Goal: Book appointment/travel/reservation

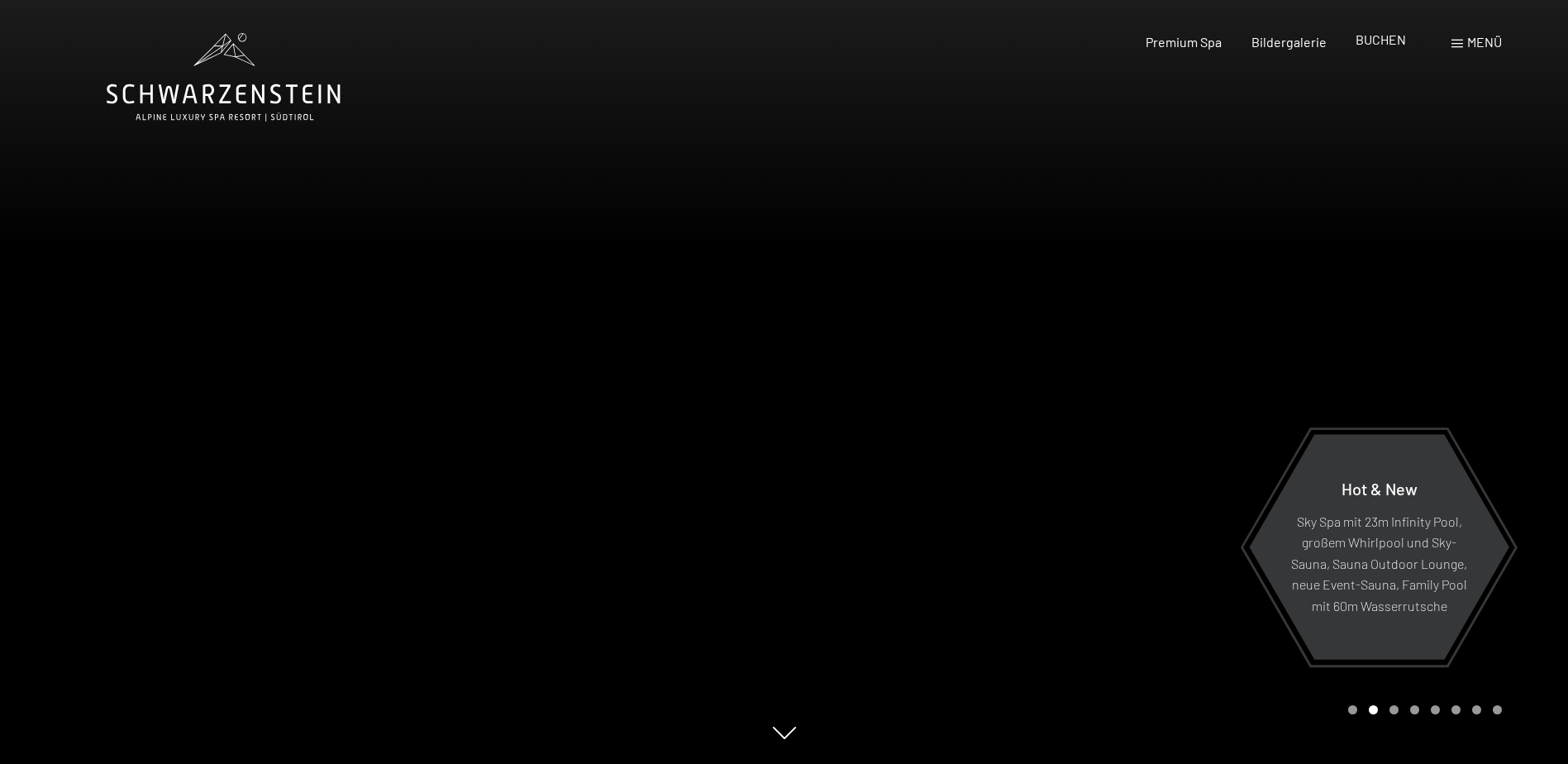
click at [1381, 34] on span "BUCHEN" at bounding box center [1381, 40] width 51 height 15
click at [1388, 33] on div "Buchen Anfragen Premium Spa Bildergalerie BUCHEN Menü DE IT EN Gutschein Bilder…" at bounding box center [1295, 41] width 414 height 18
click at [1386, 42] on span "BUCHEN" at bounding box center [1381, 40] width 51 height 15
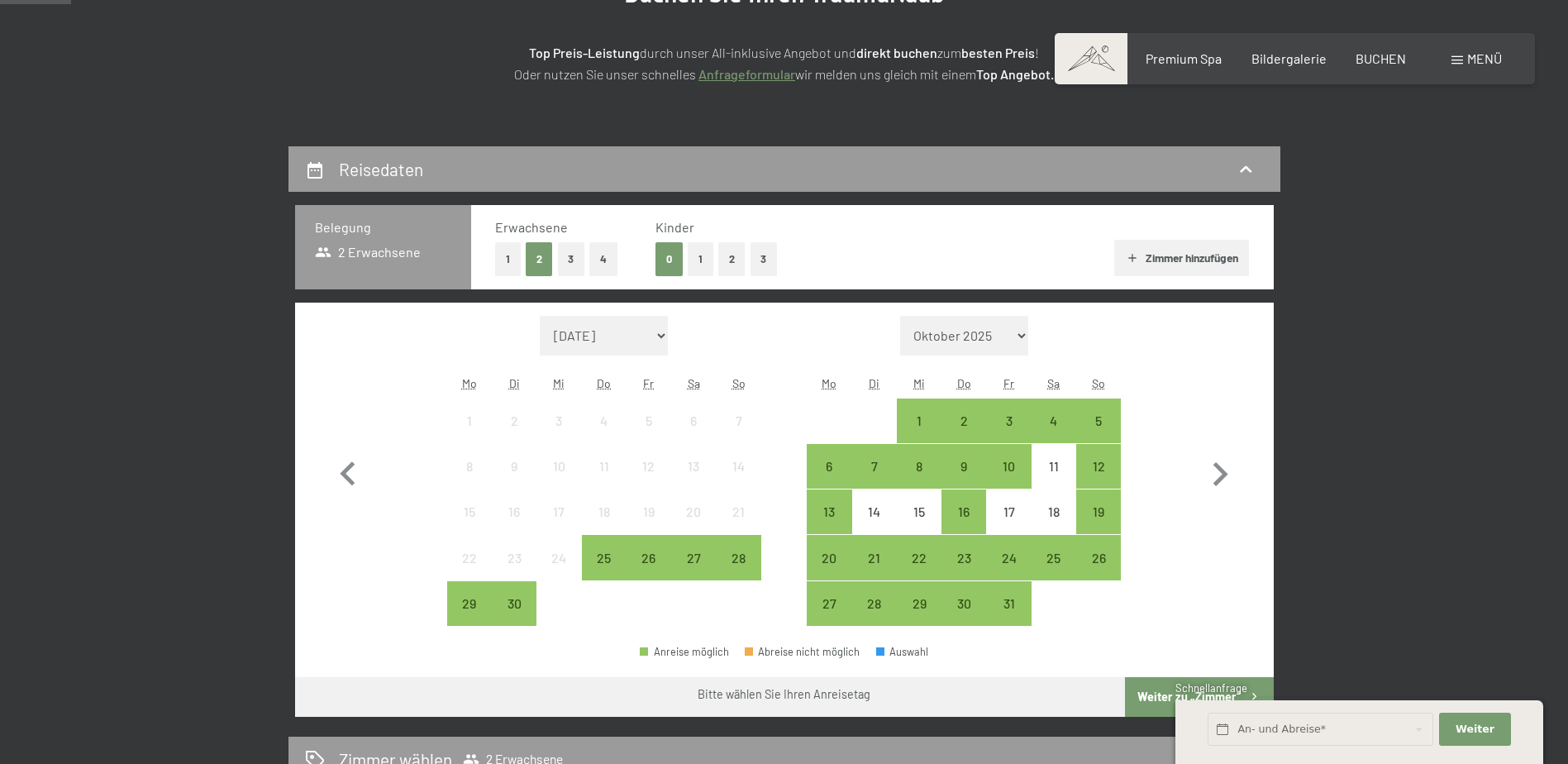
scroll to position [331, 0]
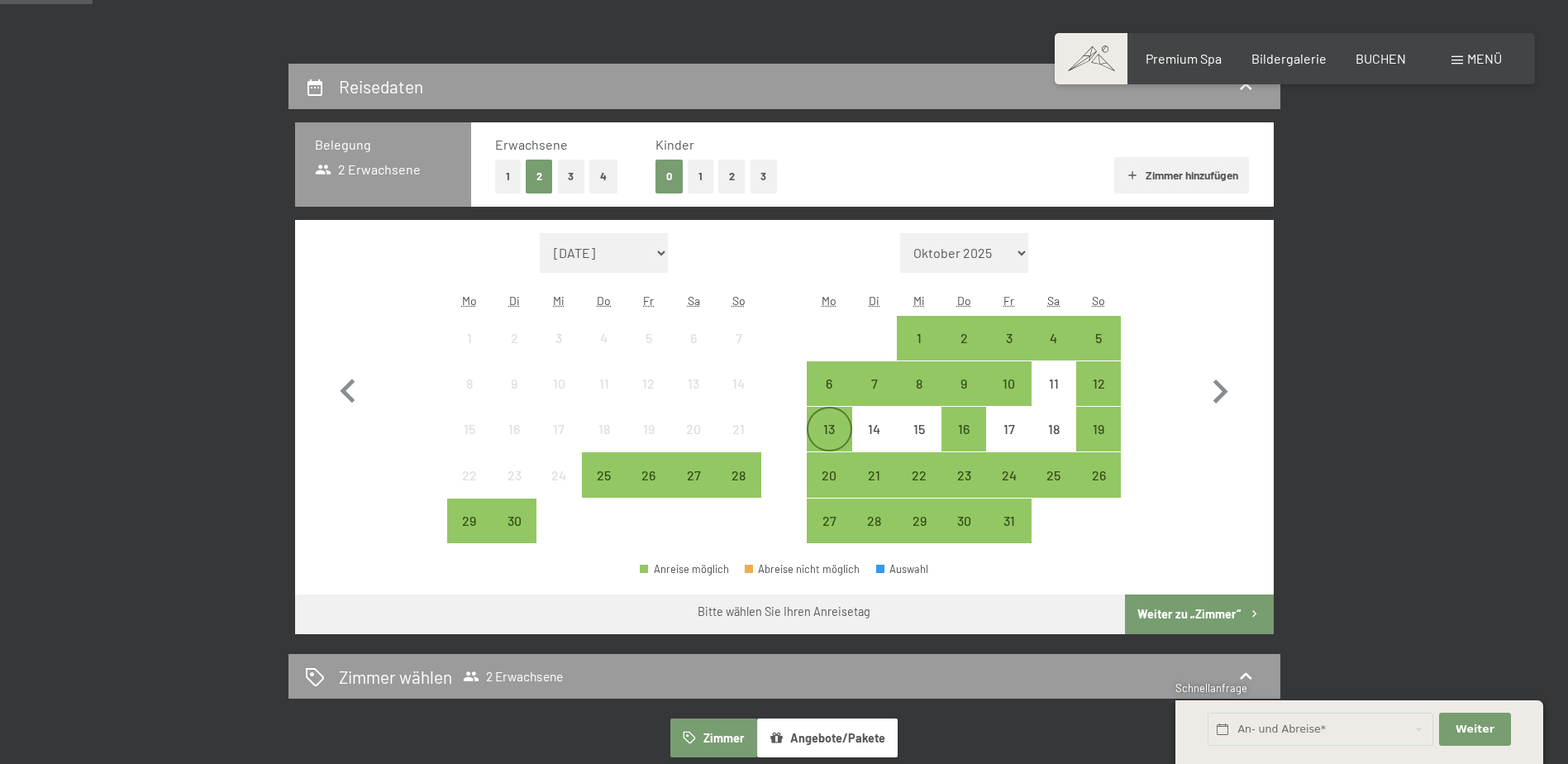
click at [828, 420] on div "13" at bounding box center [829, 429] width 41 height 41
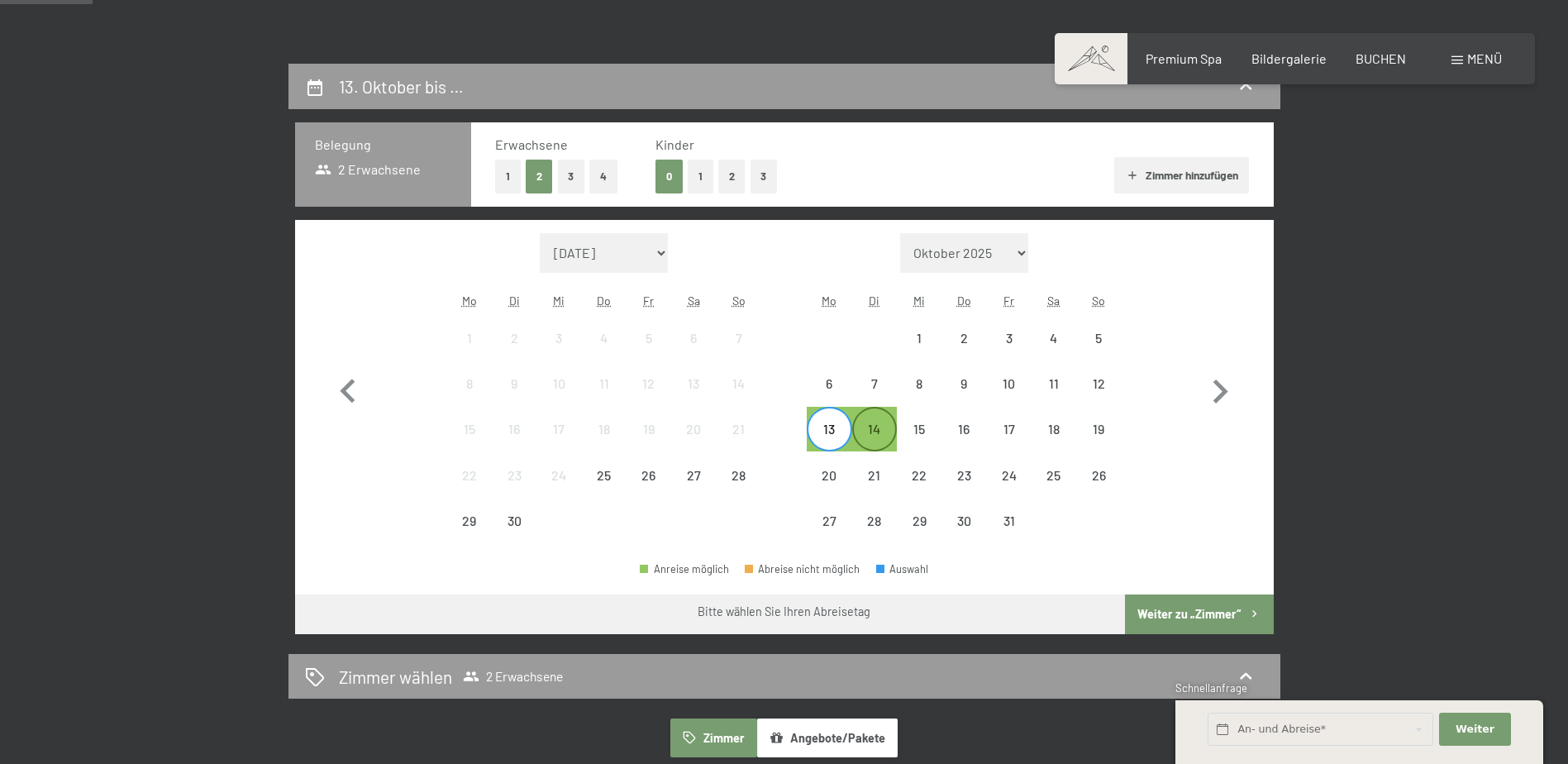
click at [882, 431] on div "14" at bounding box center [875, 443] width 41 height 41
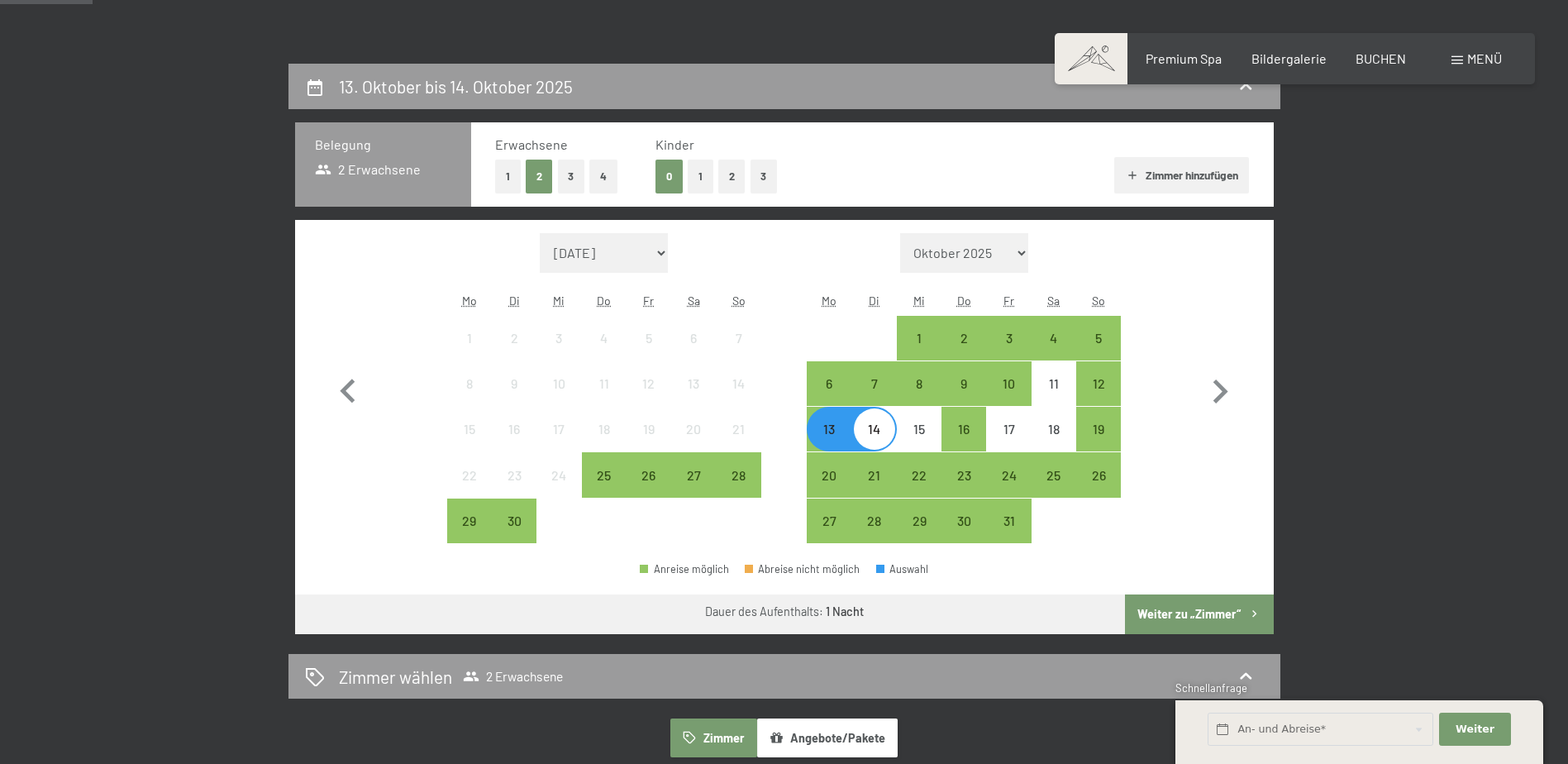
click at [1196, 613] on button "Weiter zu „Zimmer“" at bounding box center [1199, 614] width 148 height 40
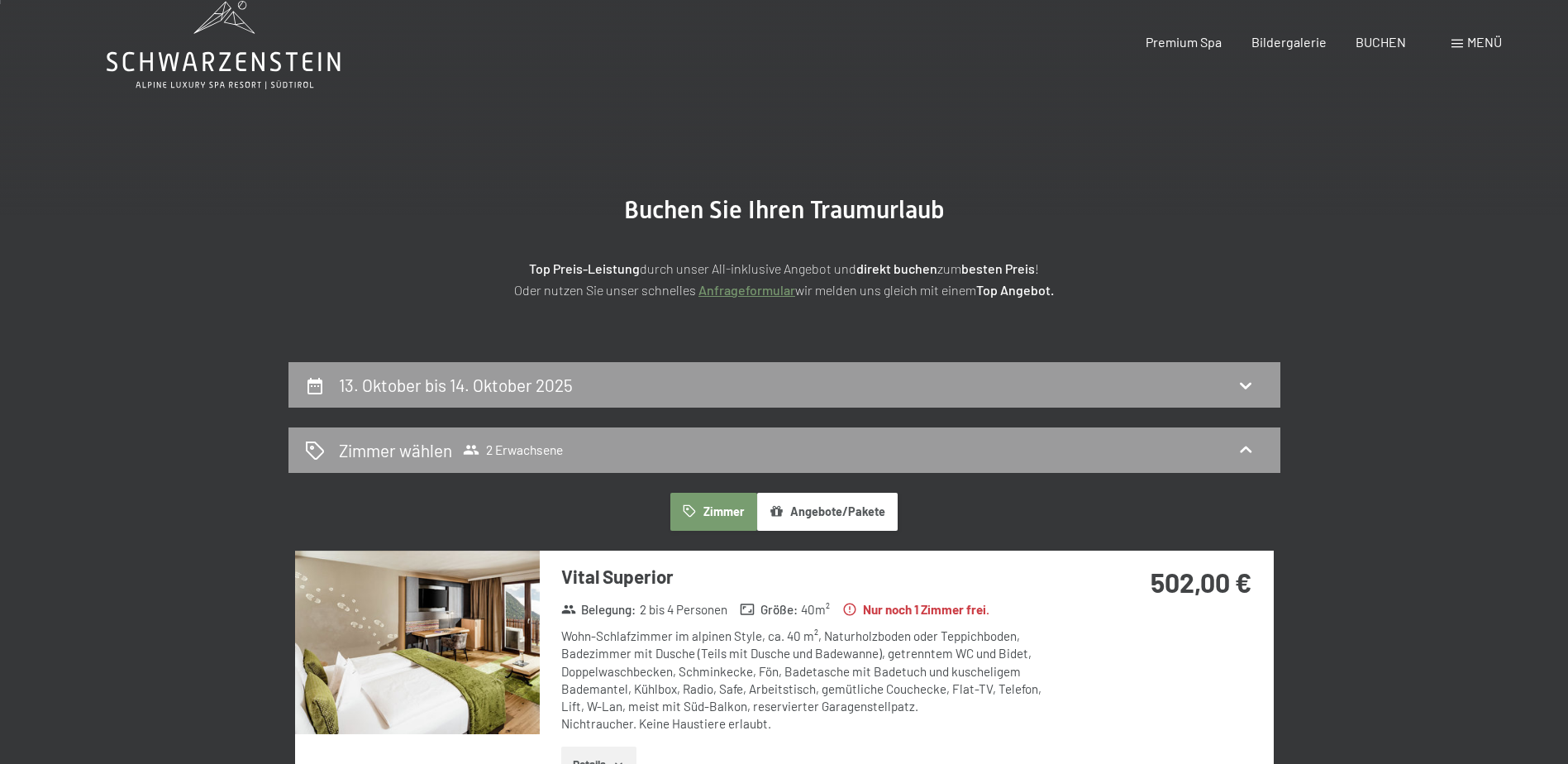
scroll to position [0, 0]
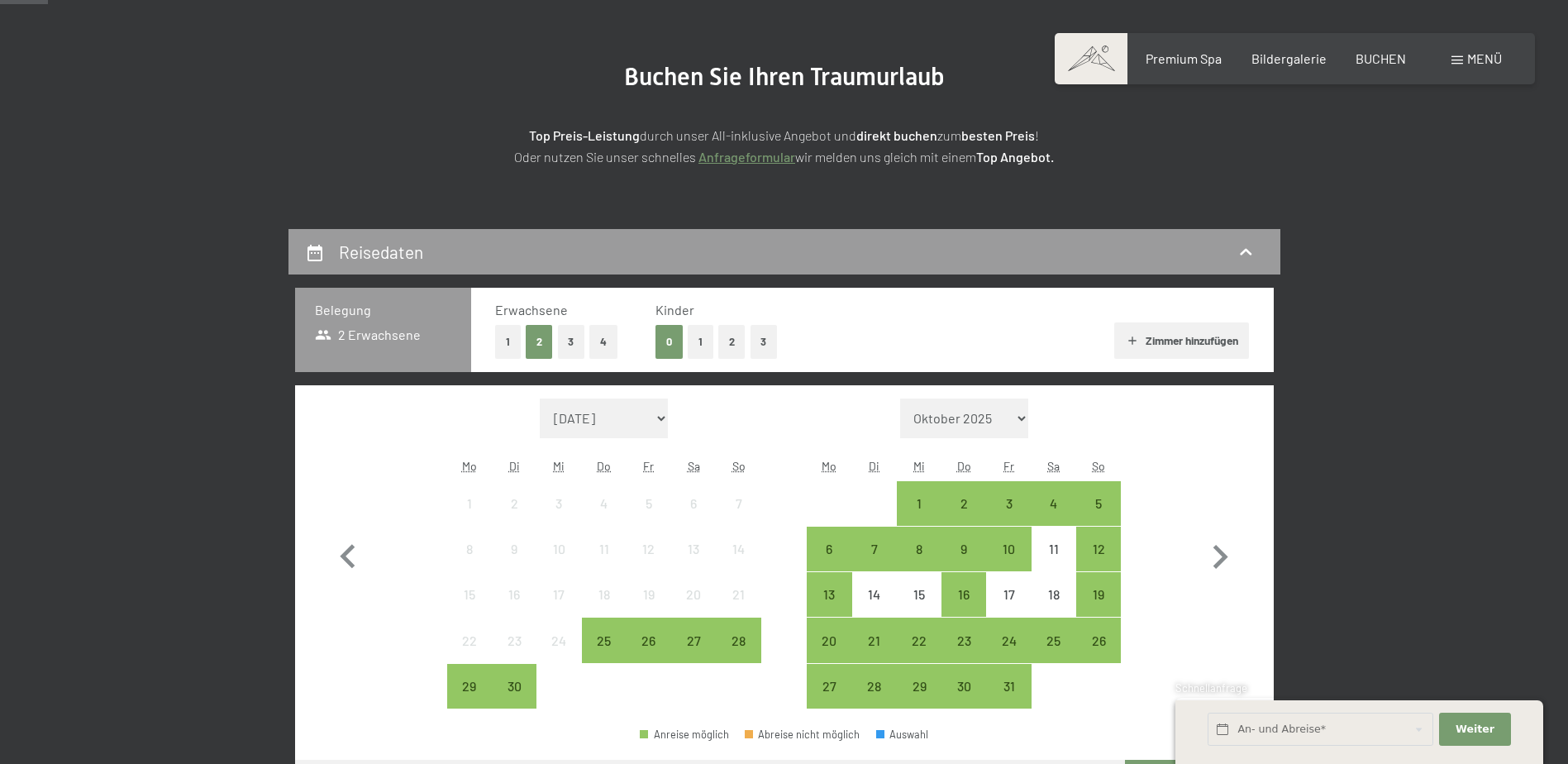
scroll to position [248, 0]
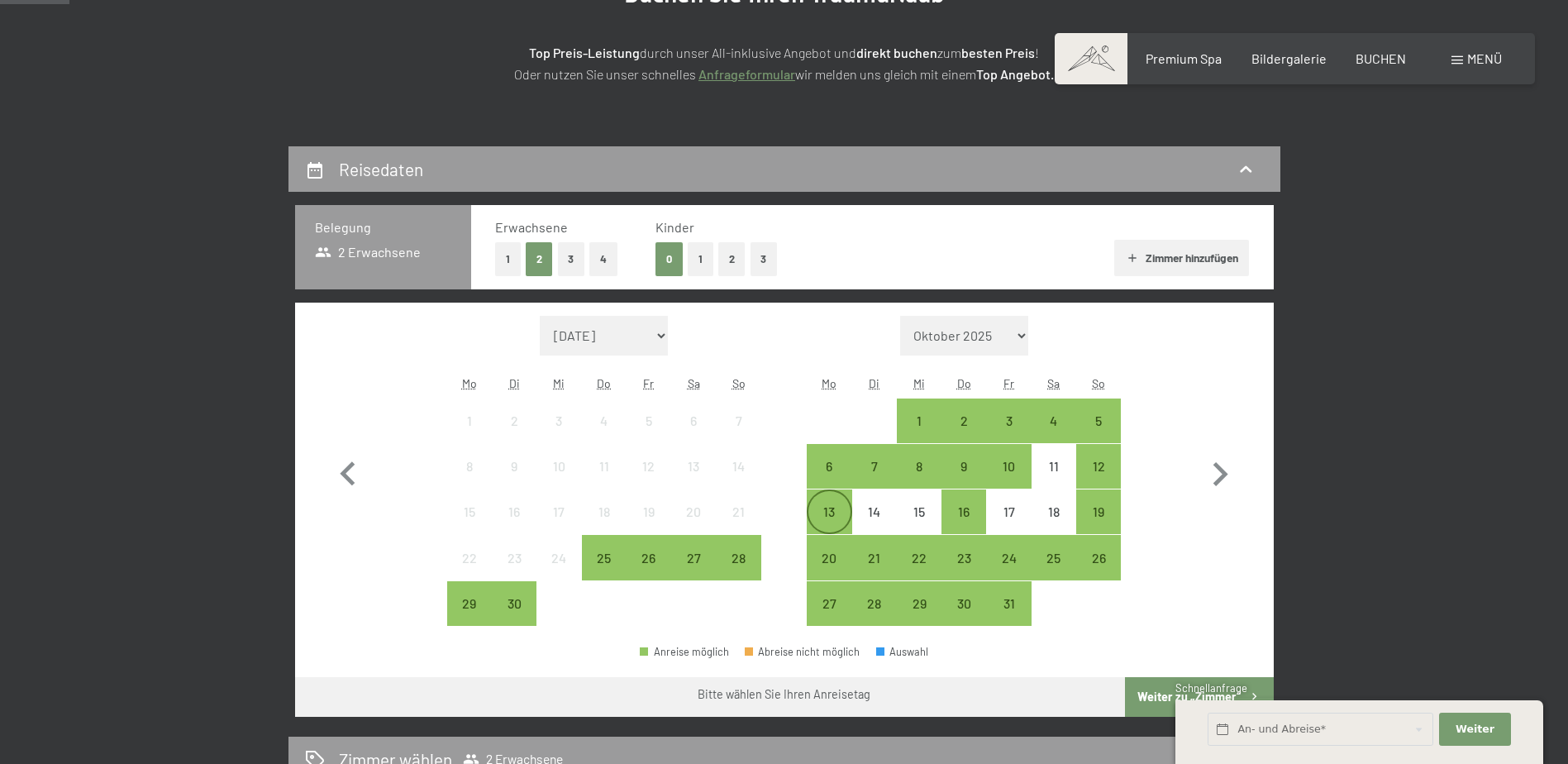
click at [839, 515] on div "13" at bounding box center [829, 526] width 41 height 41
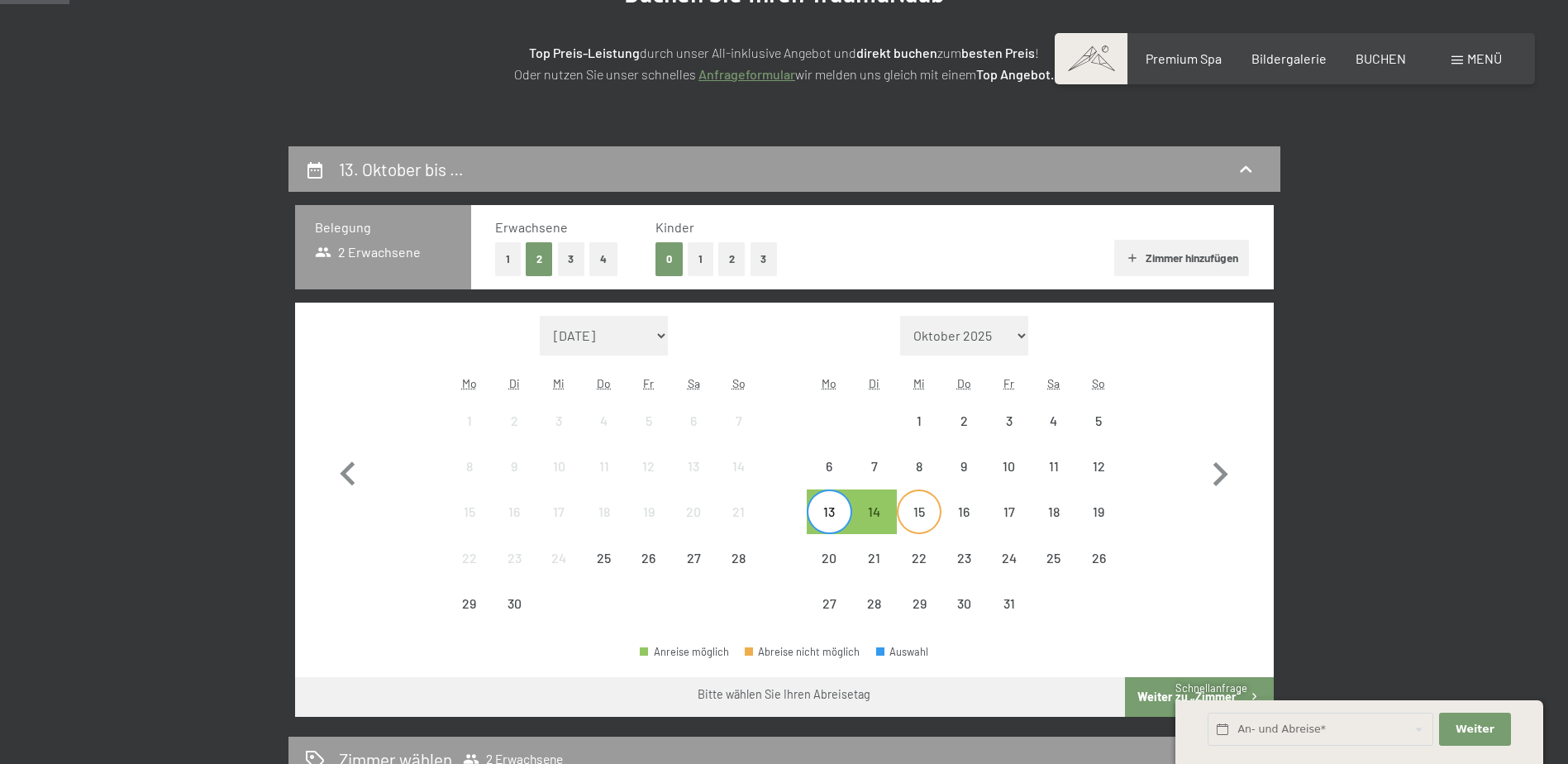
click at [914, 512] on div "15" at bounding box center [919, 526] width 41 height 41
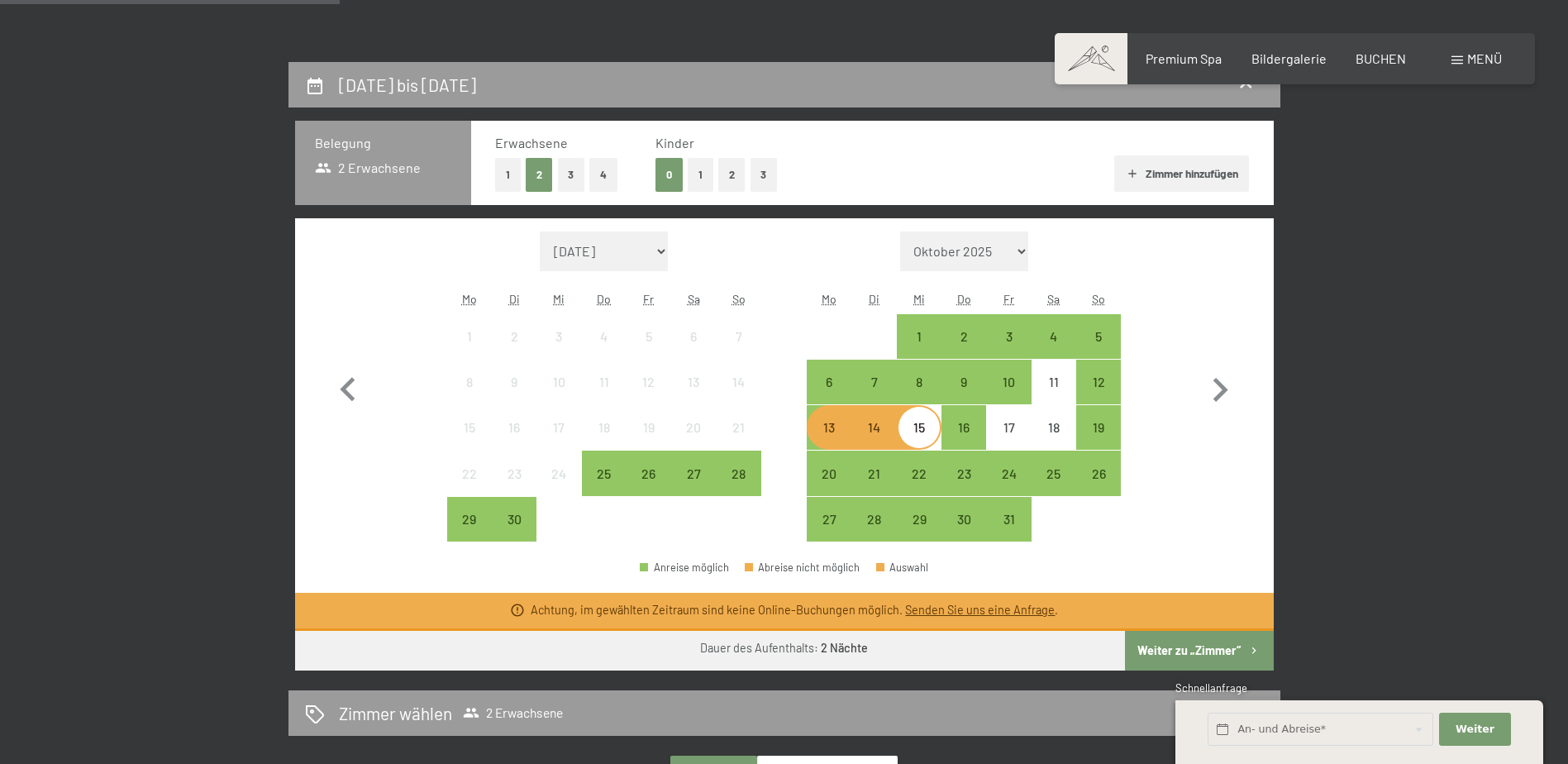
scroll to position [413, 0]
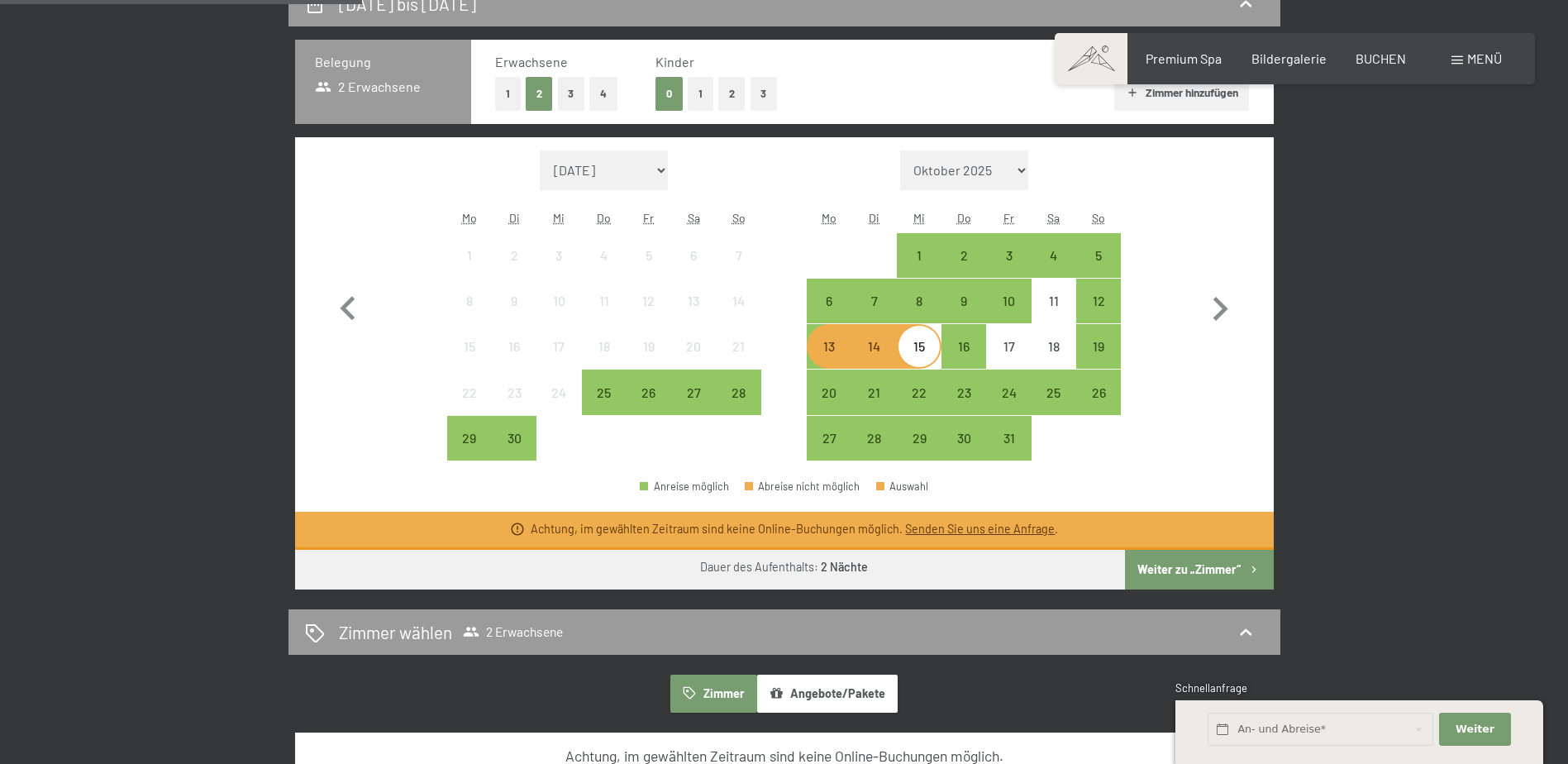
click at [837, 352] on div "13" at bounding box center [829, 361] width 41 height 41
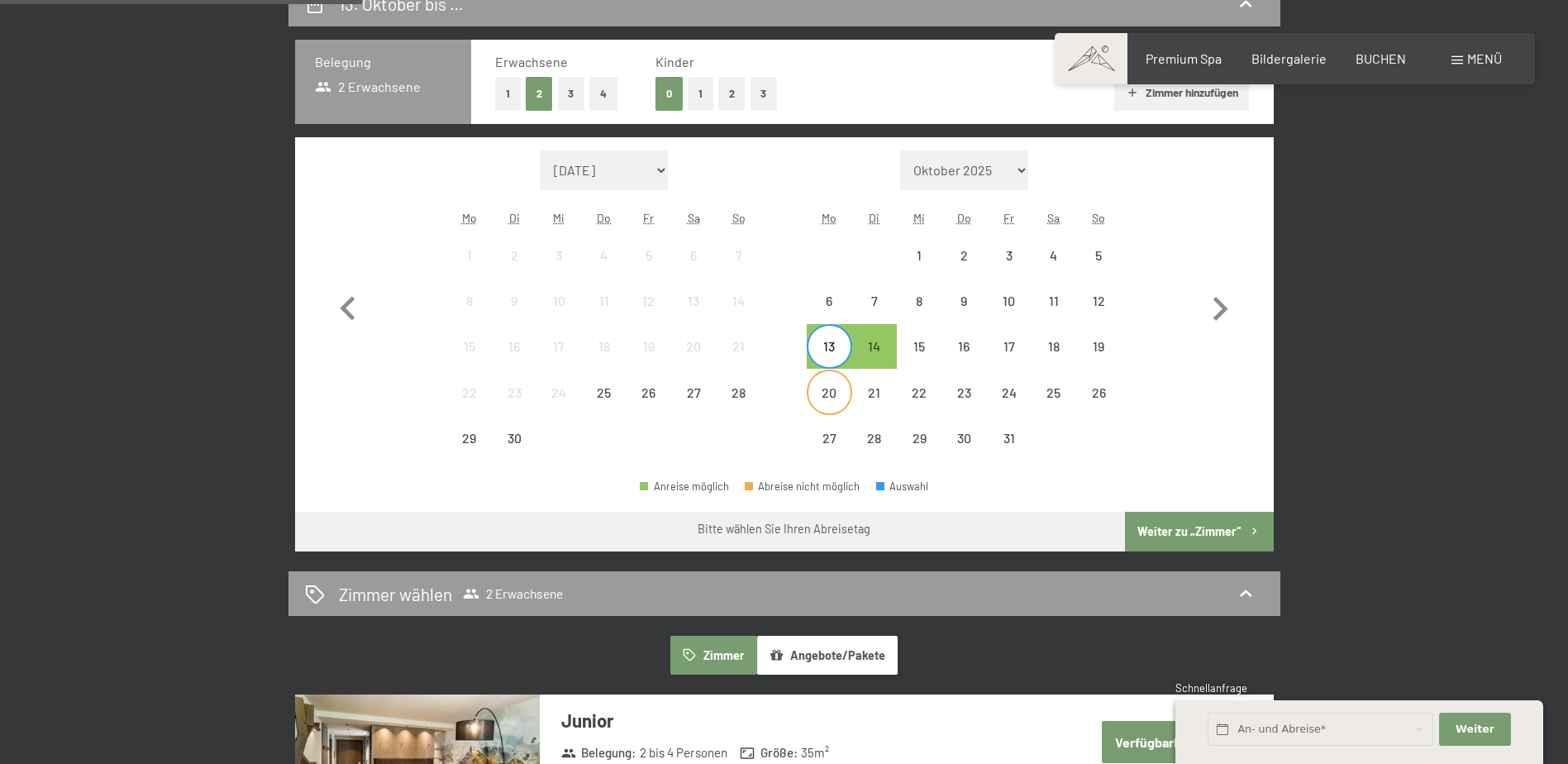
click at [829, 397] on div "20" at bounding box center [829, 406] width 41 height 41
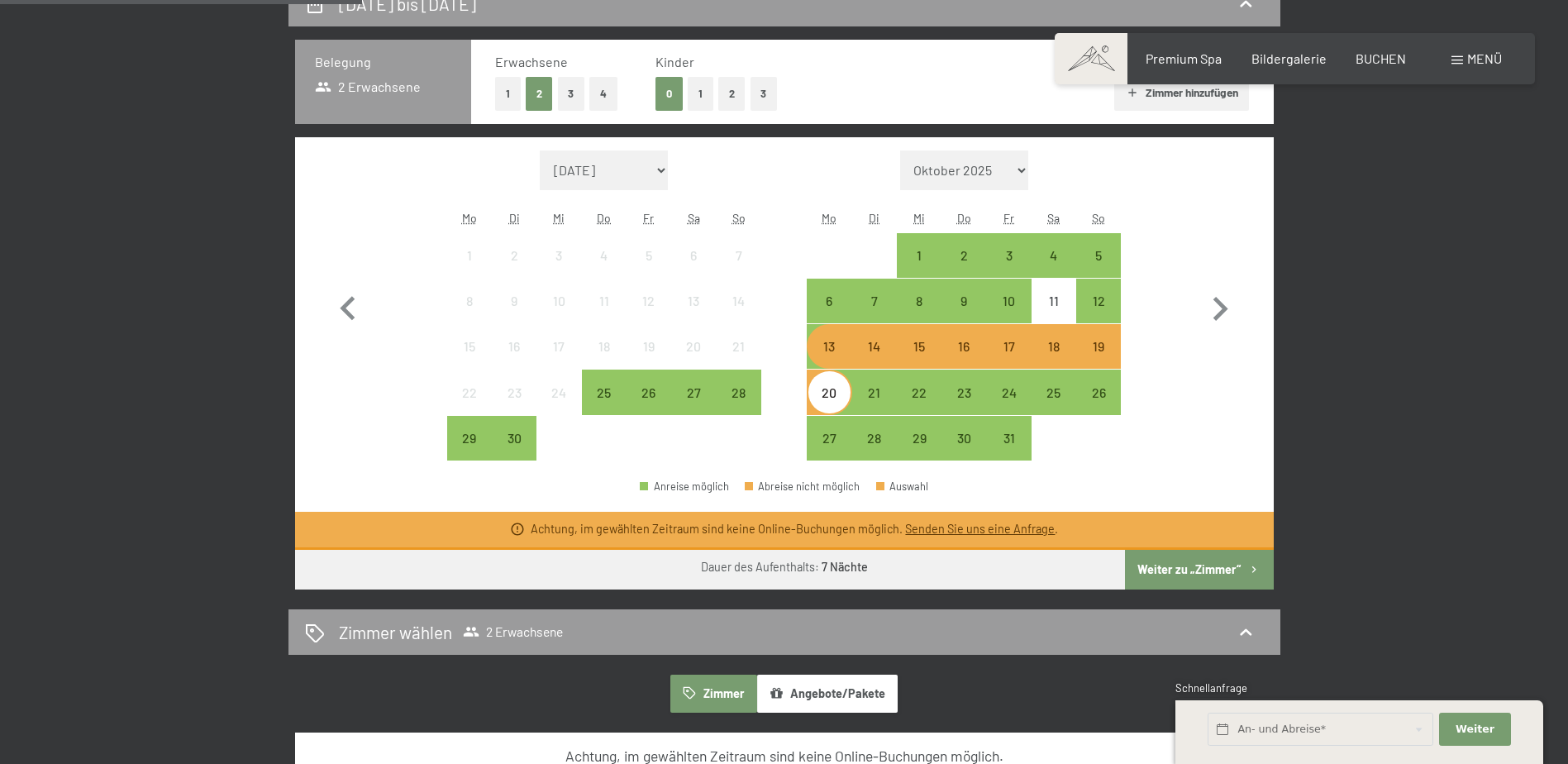
click at [834, 354] on div "13" at bounding box center [829, 361] width 41 height 41
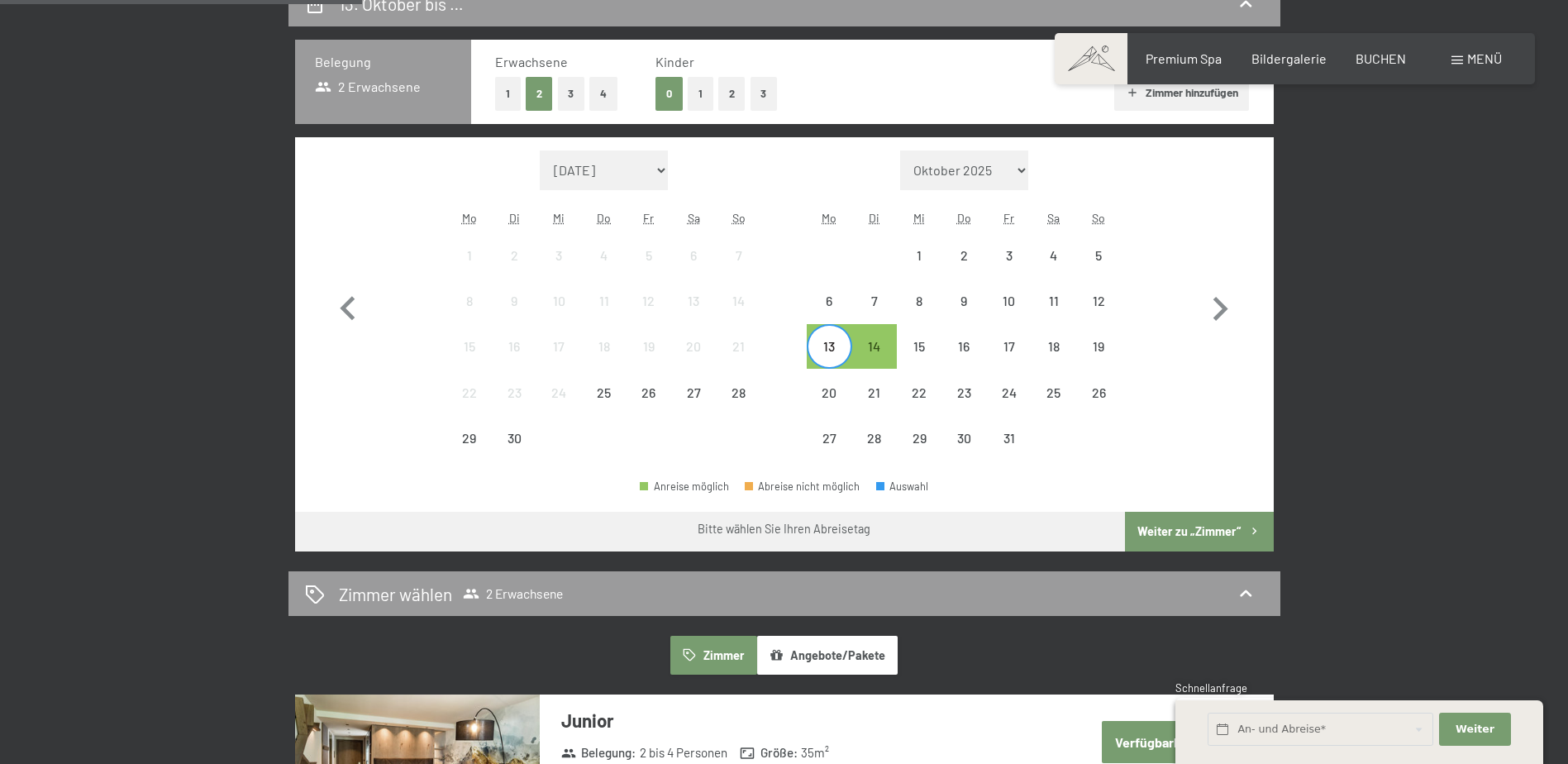
click at [831, 351] on div "13" at bounding box center [829, 361] width 41 height 41
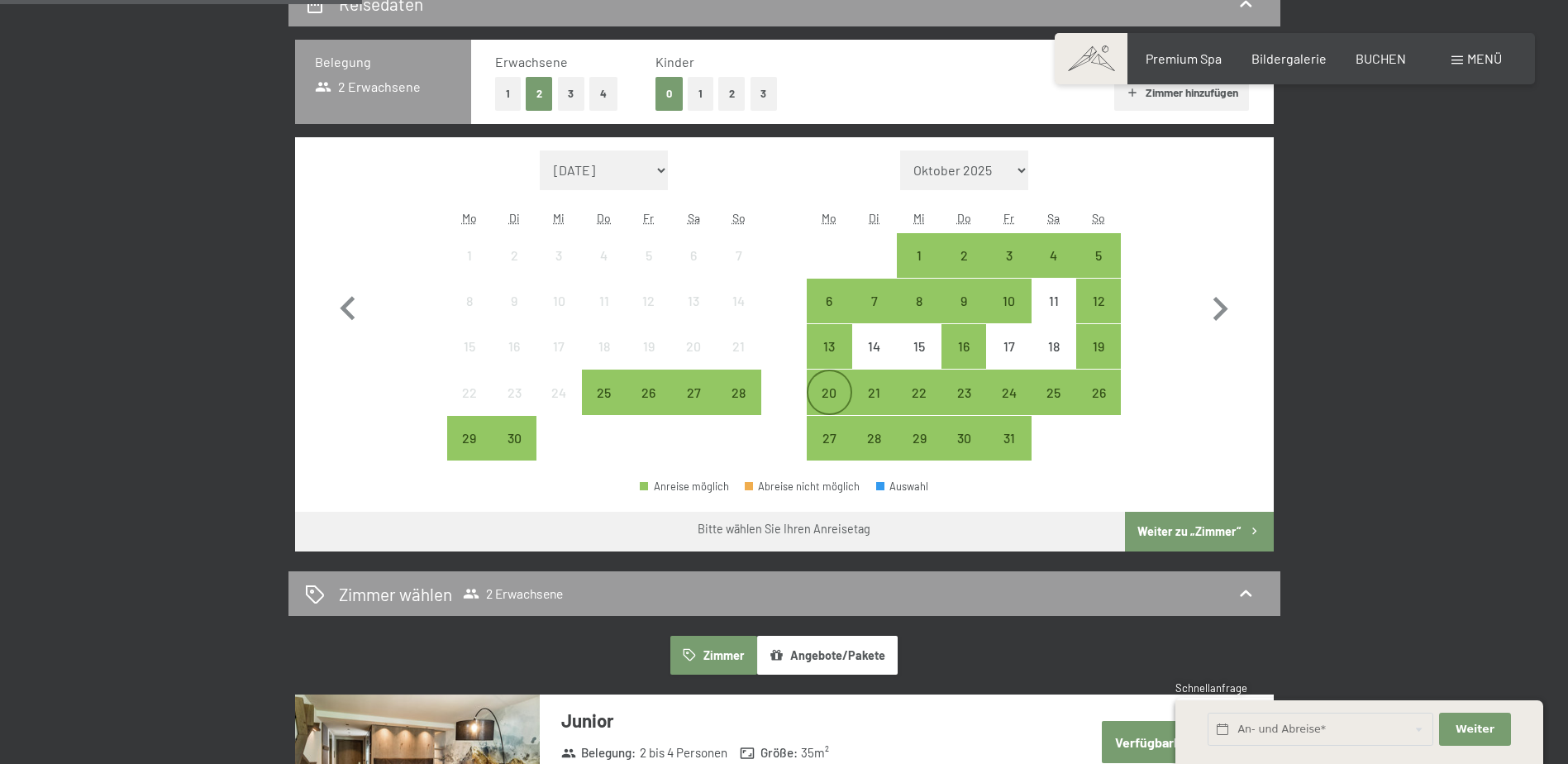
click at [832, 394] on div "20" at bounding box center [829, 406] width 41 height 41
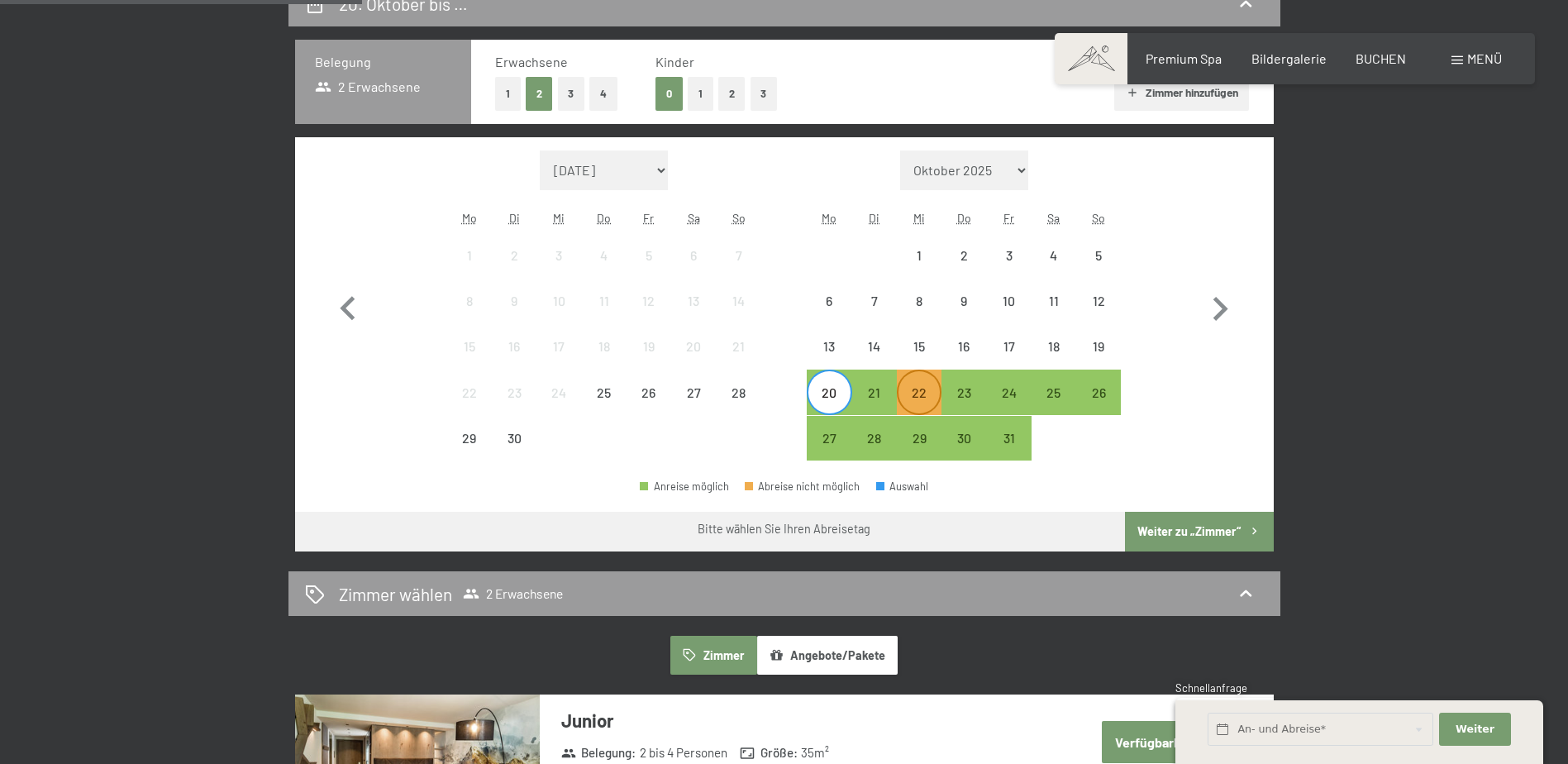
click at [919, 399] on div "22" at bounding box center [919, 406] width 41 height 41
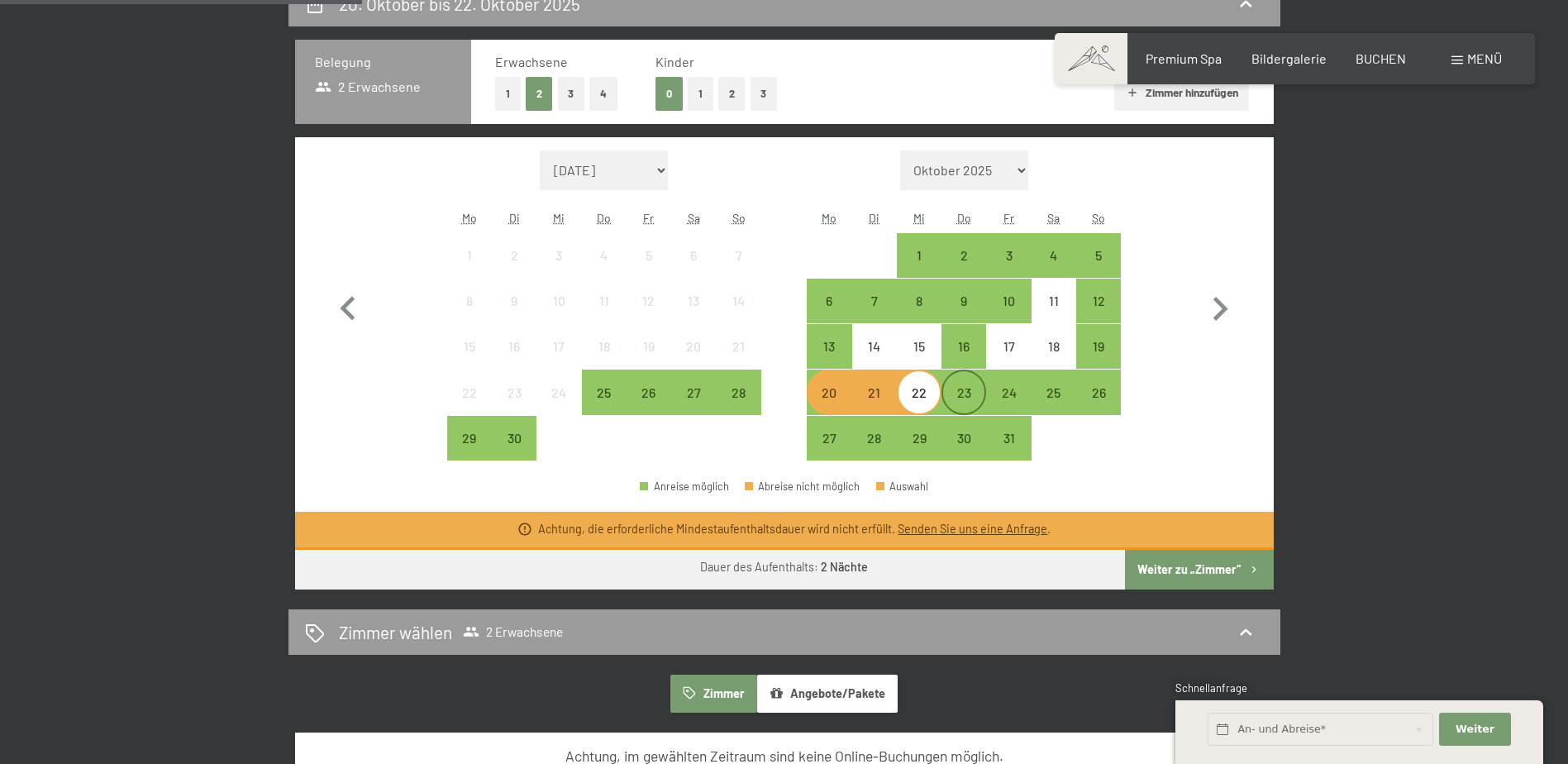
click at [946, 388] on div "23" at bounding box center [964, 406] width 41 height 41
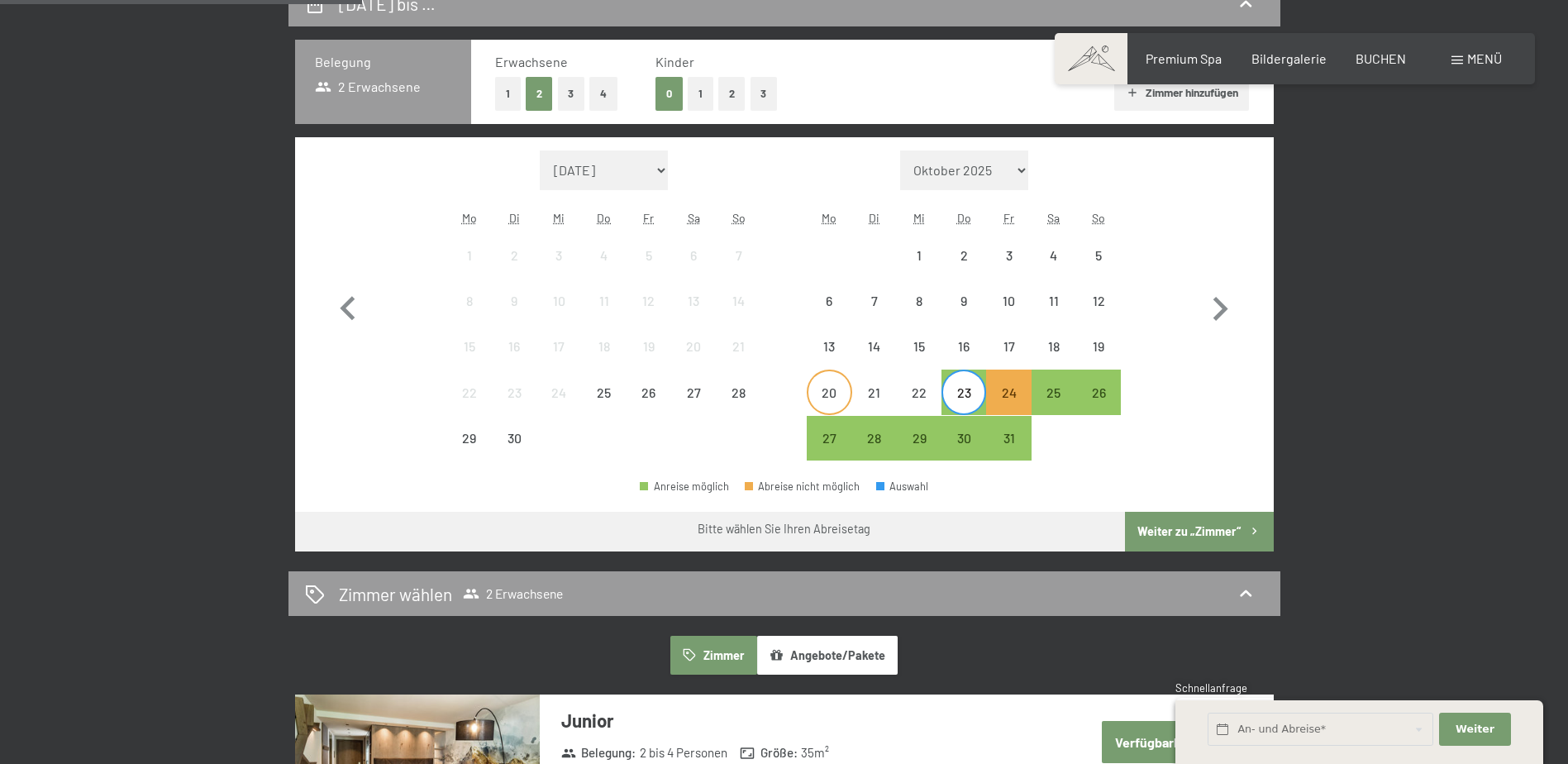
click at [831, 400] on div "20" at bounding box center [829, 406] width 41 height 41
click at [961, 394] on div "23" at bounding box center [964, 406] width 41 height 41
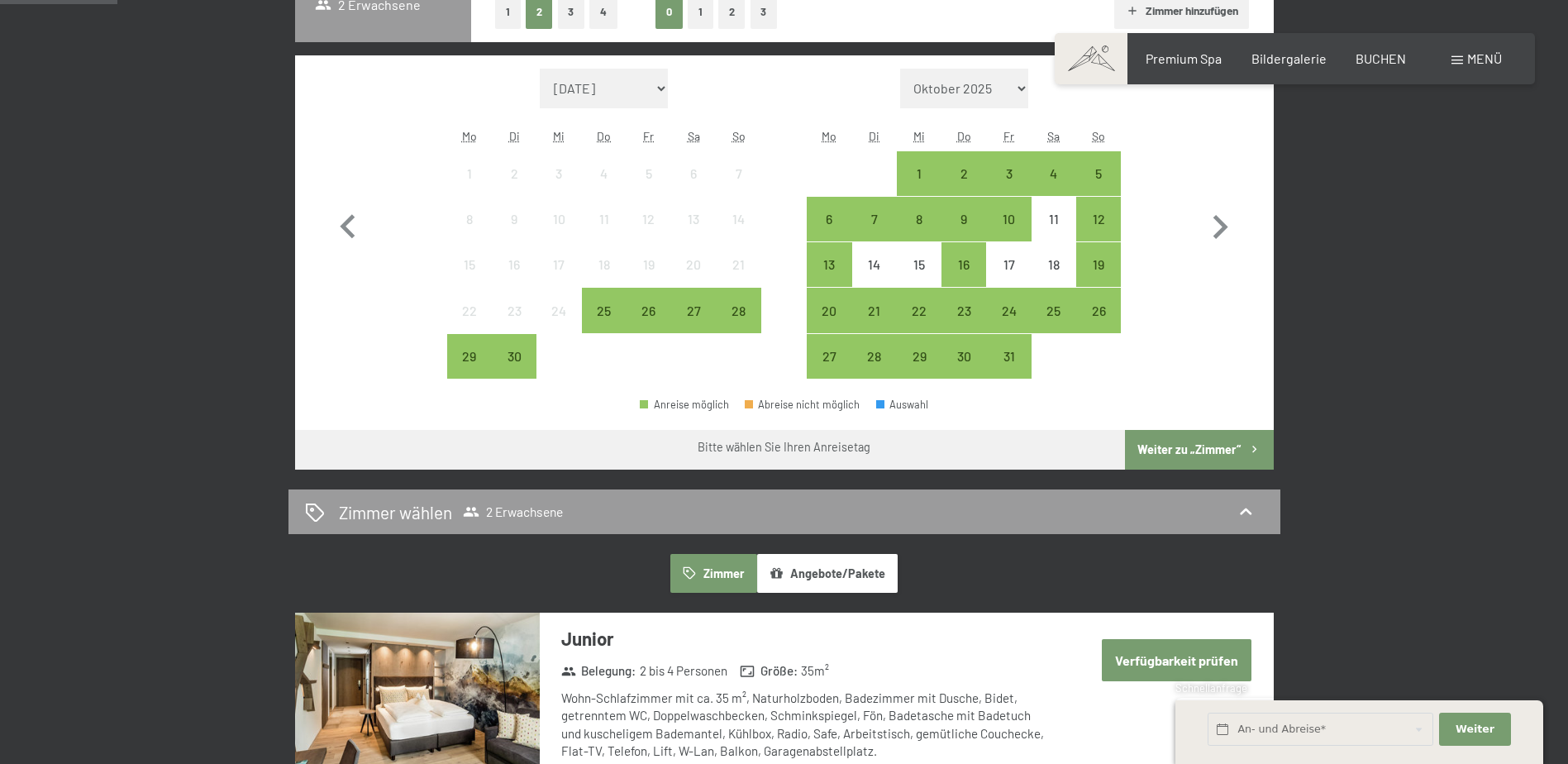
scroll to position [248, 0]
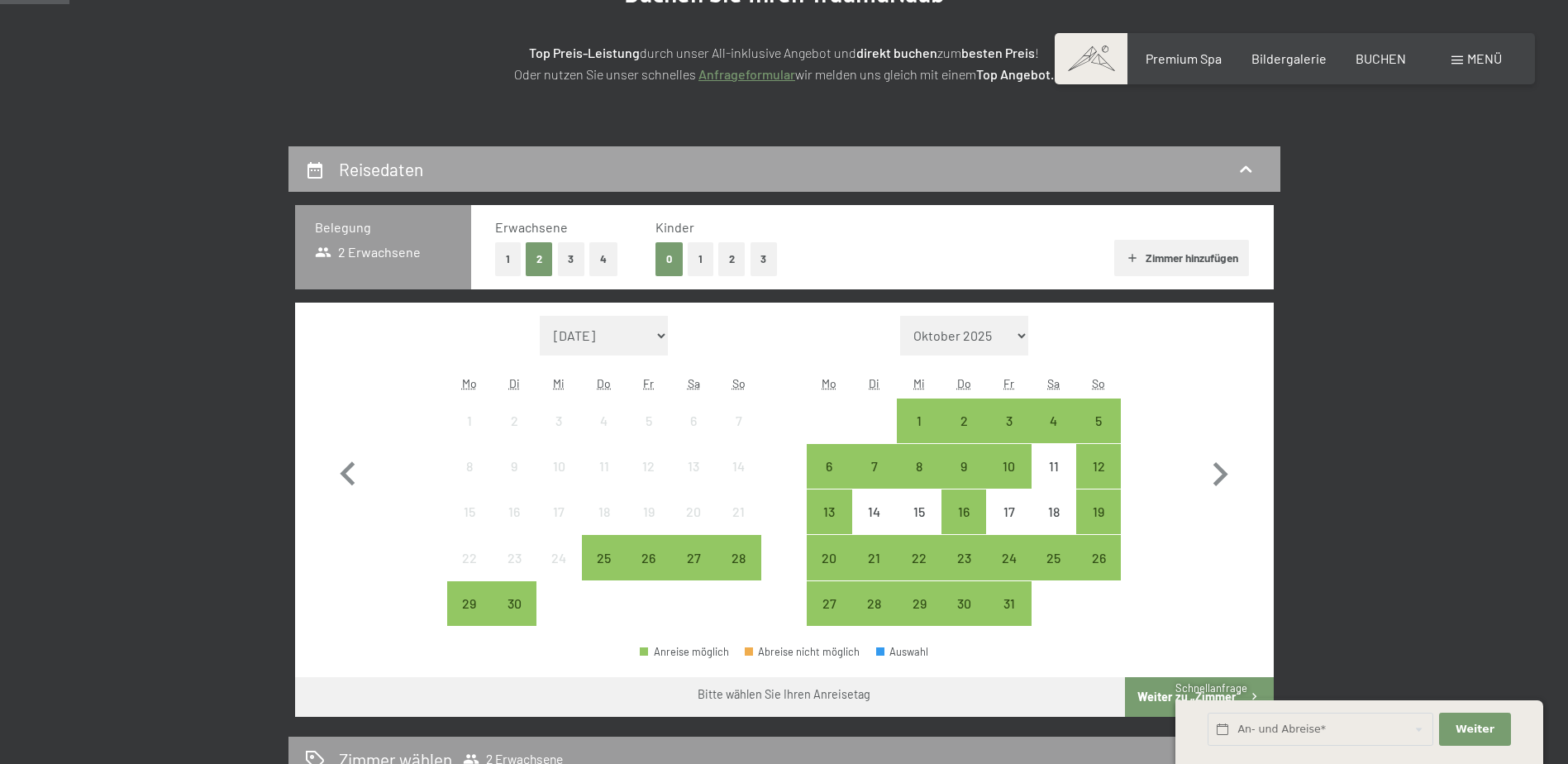
click at [317, 168] on icon at bounding box center [314, 170] width 20 height 20
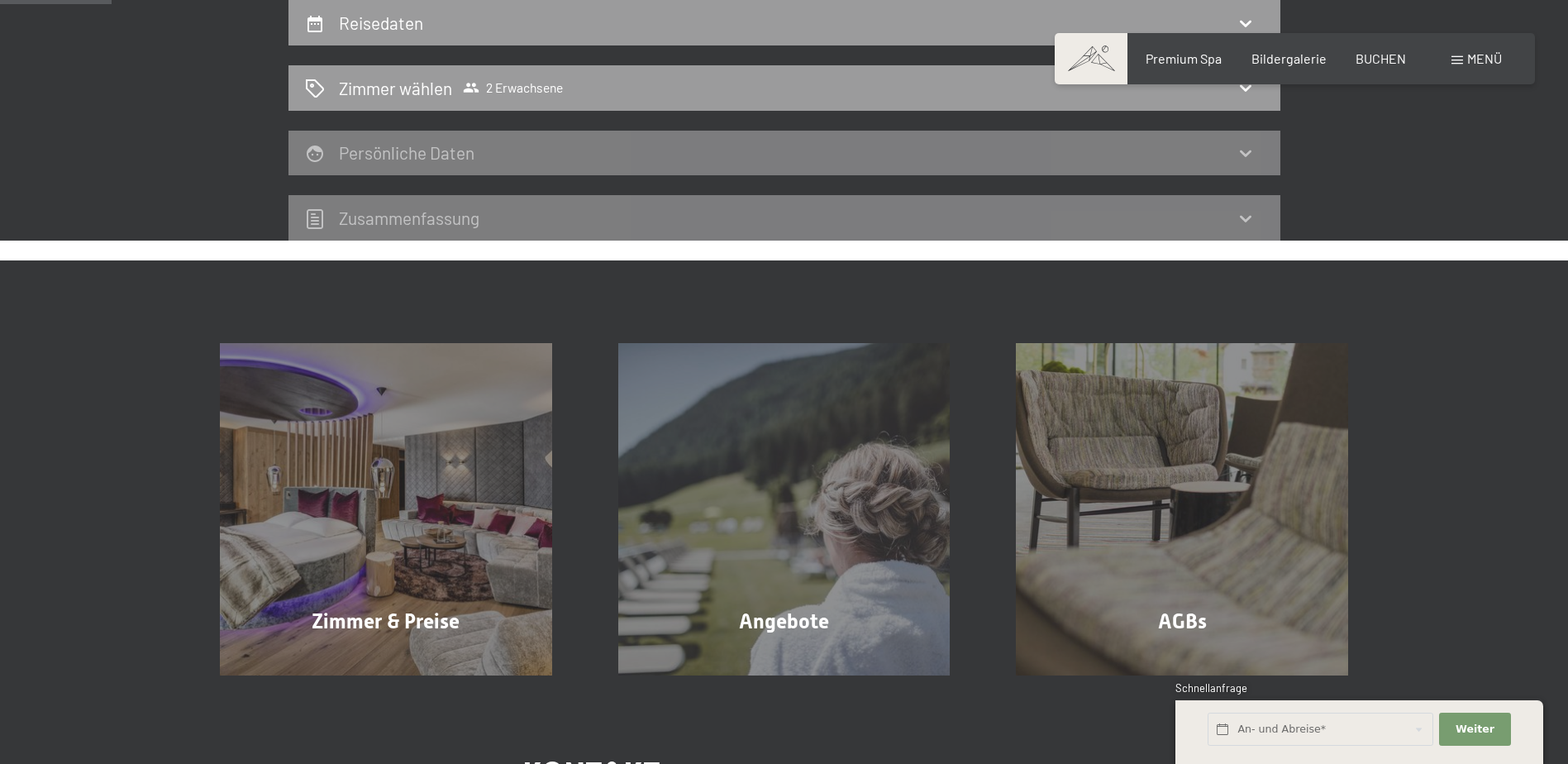
click at [1394, 198] on div "Reisedaten [PERSON_NAME] [PERSON_NAME] 2 Erwachsene Persönliche Daten Zusammen­…" at bounding box center [784, 120] width 1253 height 241
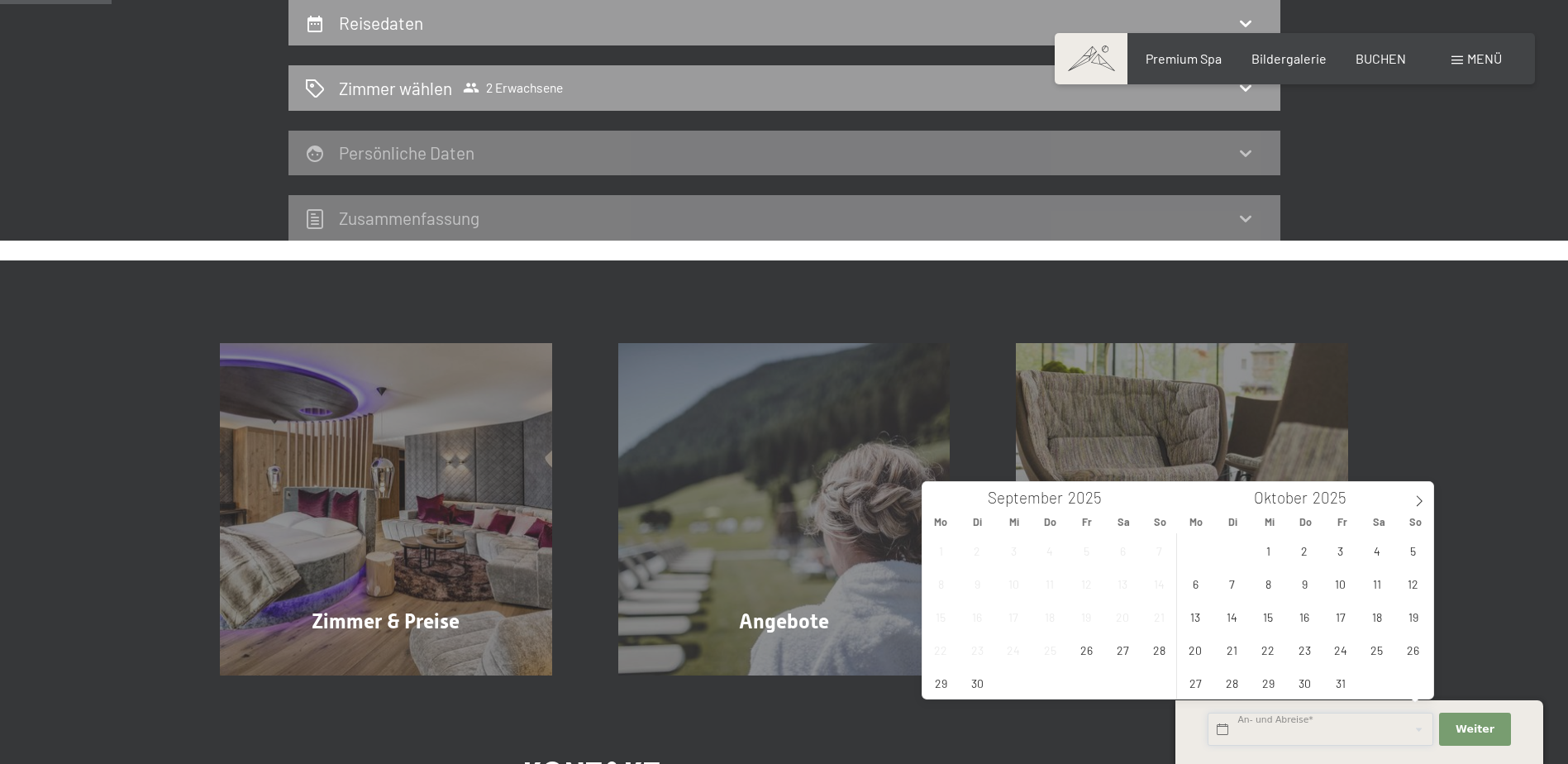
click at [1320, 730] on input "text" at bounding box center [1321, 729] width 226 height 34
click at [1186, 655] on span "20" at bounding box center [1196, 650] width 33 height 33
click at [1275, 655] on span "22" at bounding box center [1269, 650] width 33 height 33
type input "Mo. 20.10.2025 - Mi. 22.10.2025"
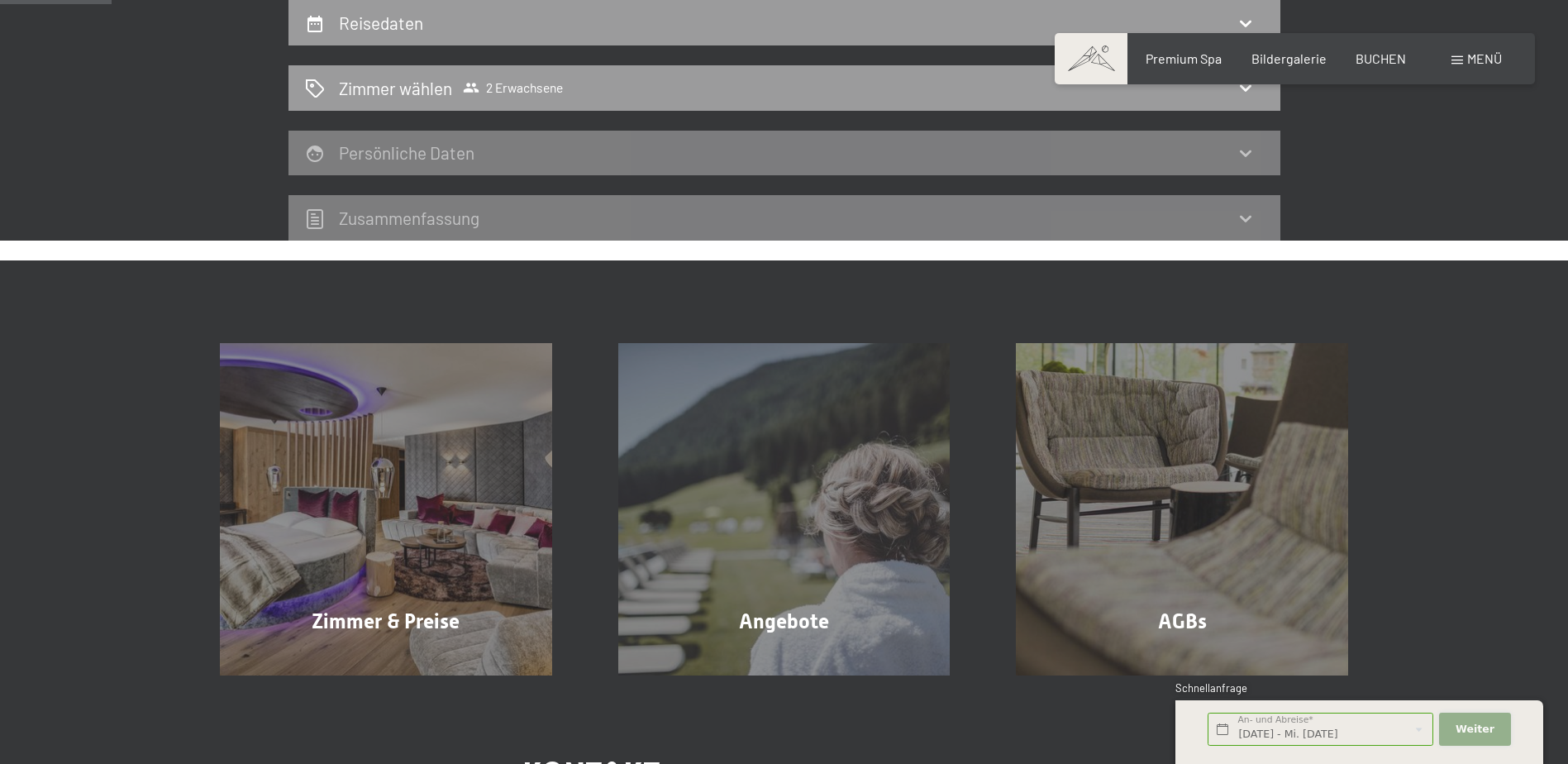
click at [1490, 727] on span "Weiter" at bounding box center [1475, 729] width 39 height 15
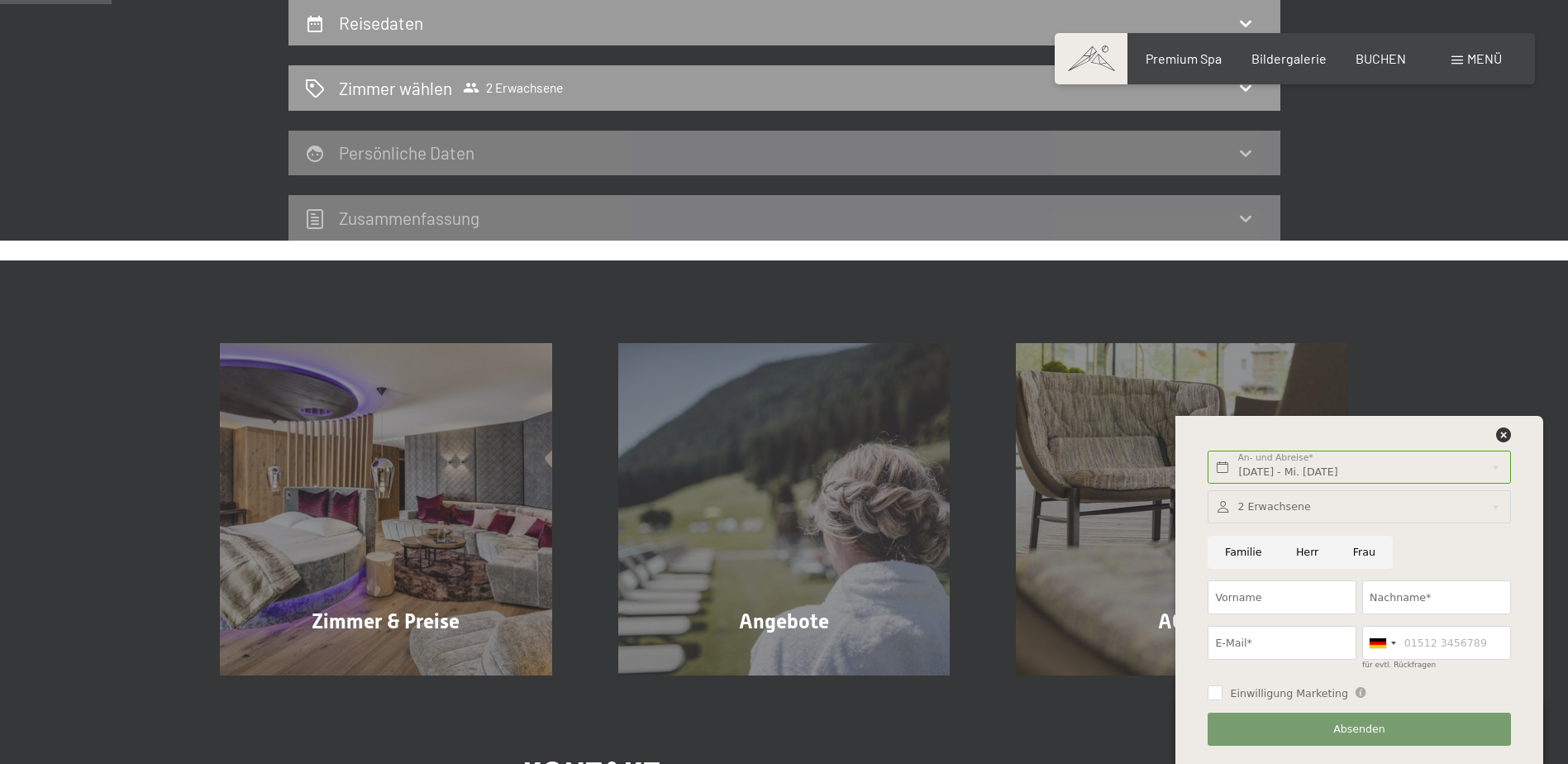
click at [1303, 555] on input "Herr" at bounding box center [1308, 553] width 57 height 34
radio input "true"
click at [1267, 599] on input "Vorname" at bounding box center [1282, 597] width 149 height 34
type input "Adolf"
type input "Jaggler"
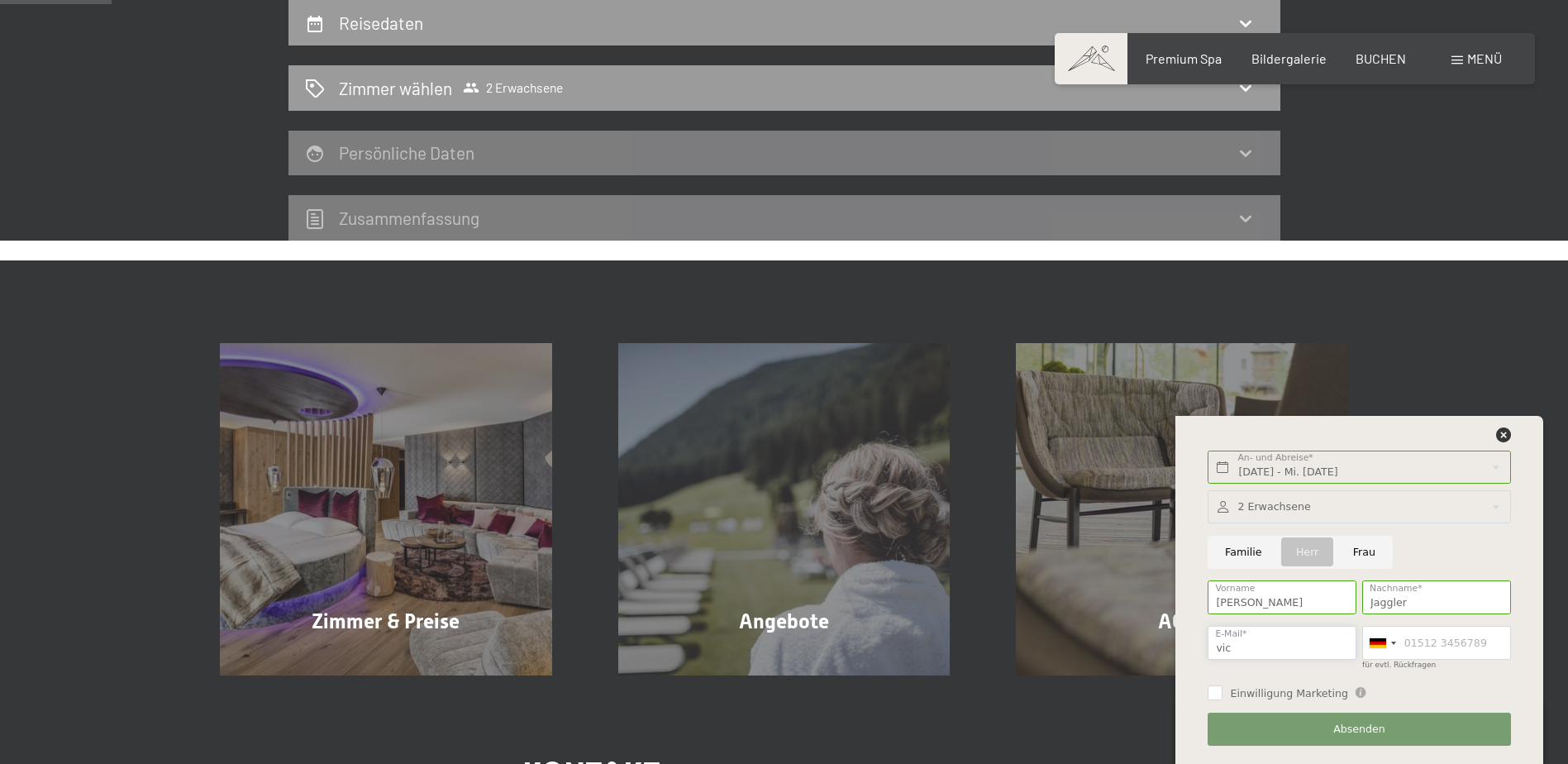
type input "victoria.jaggler@hotmail.com"
click at [1394, 647] on div at bounding box center [1382, 643] width 38 height 33
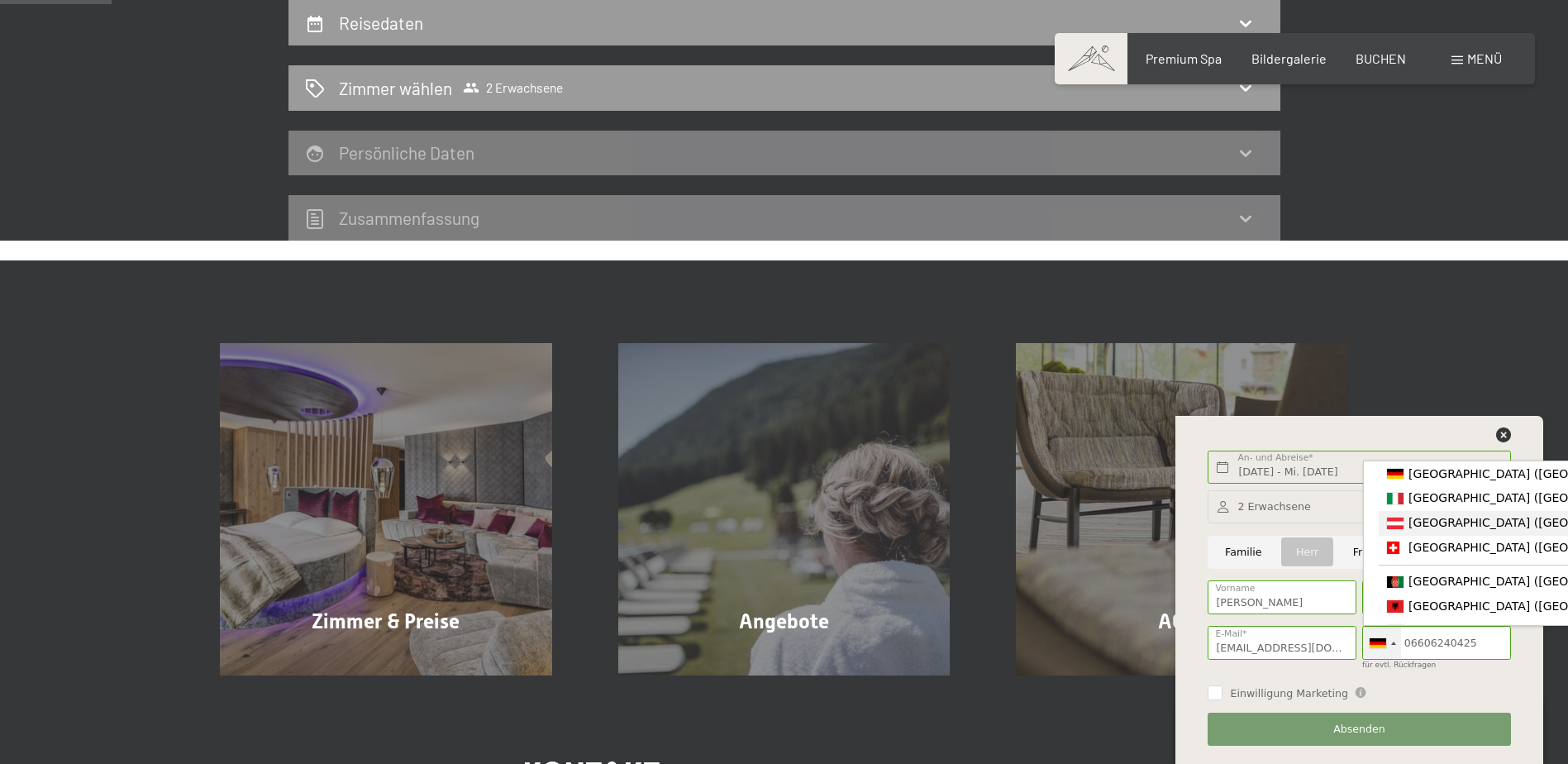
click at [1400, 529] on div "List of countries" at bounding box center [1395, 523] width 16 height 11
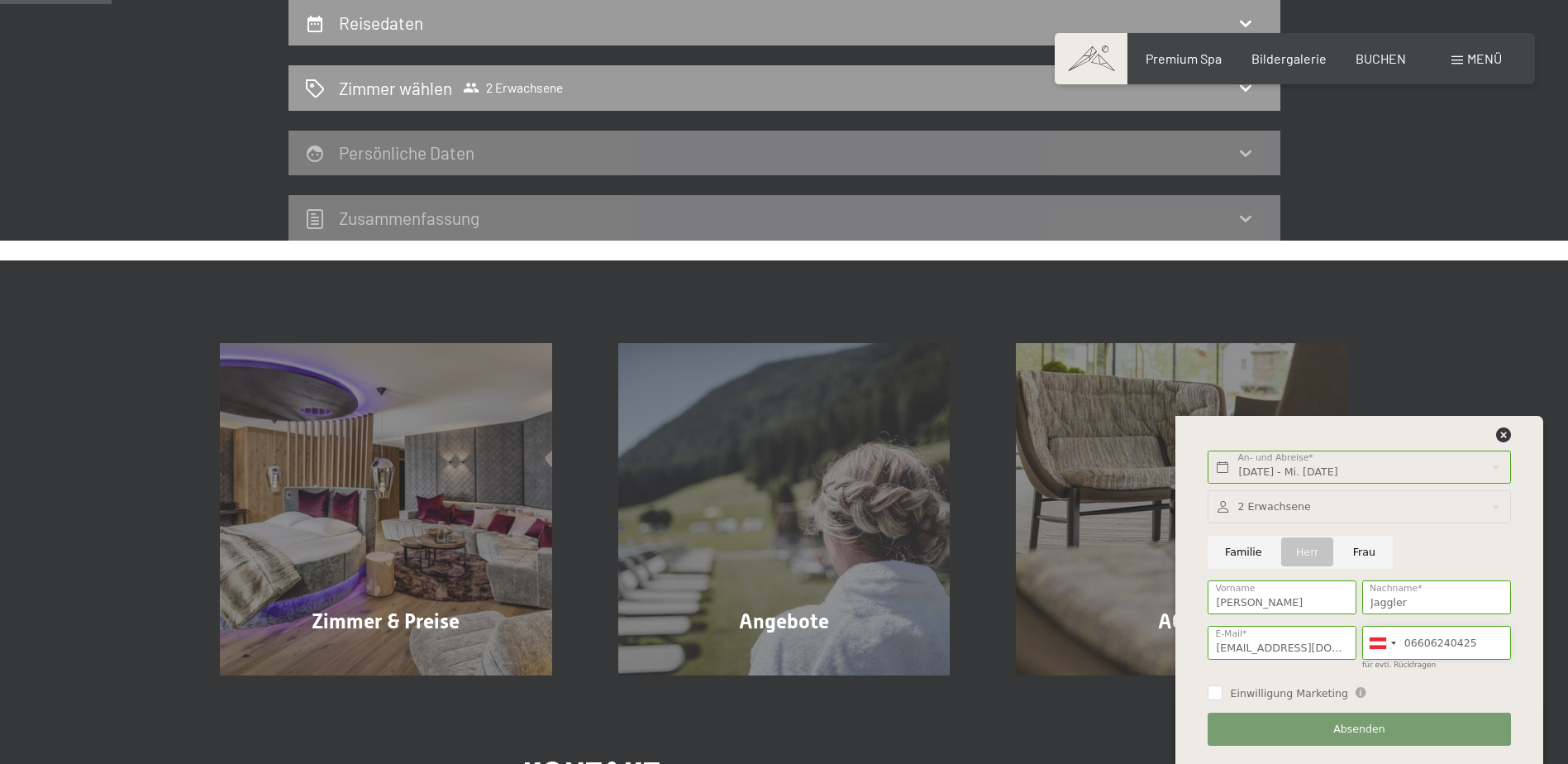
click at [1409, 645] on input "06606240425" at bounding box center [1437, 642] width 149 height 34
type input "6606240425"
click at [1339, 733] on span "Absenden" at bounding box center [1359, 729] width 52 height 15
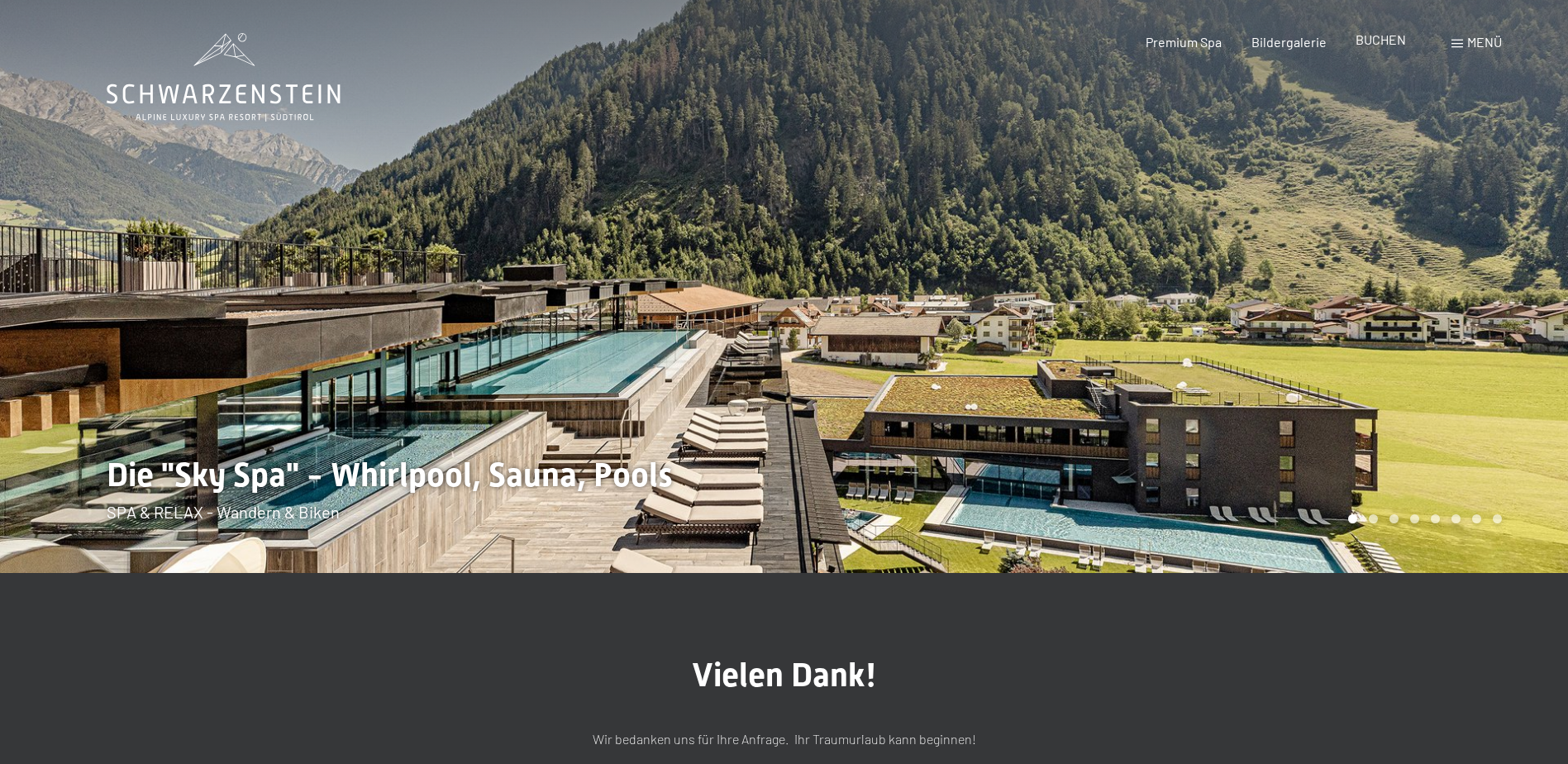
click at [1379, 45] on span "BUCHEN" at bounding box center [1381, 40] width 51 height 15
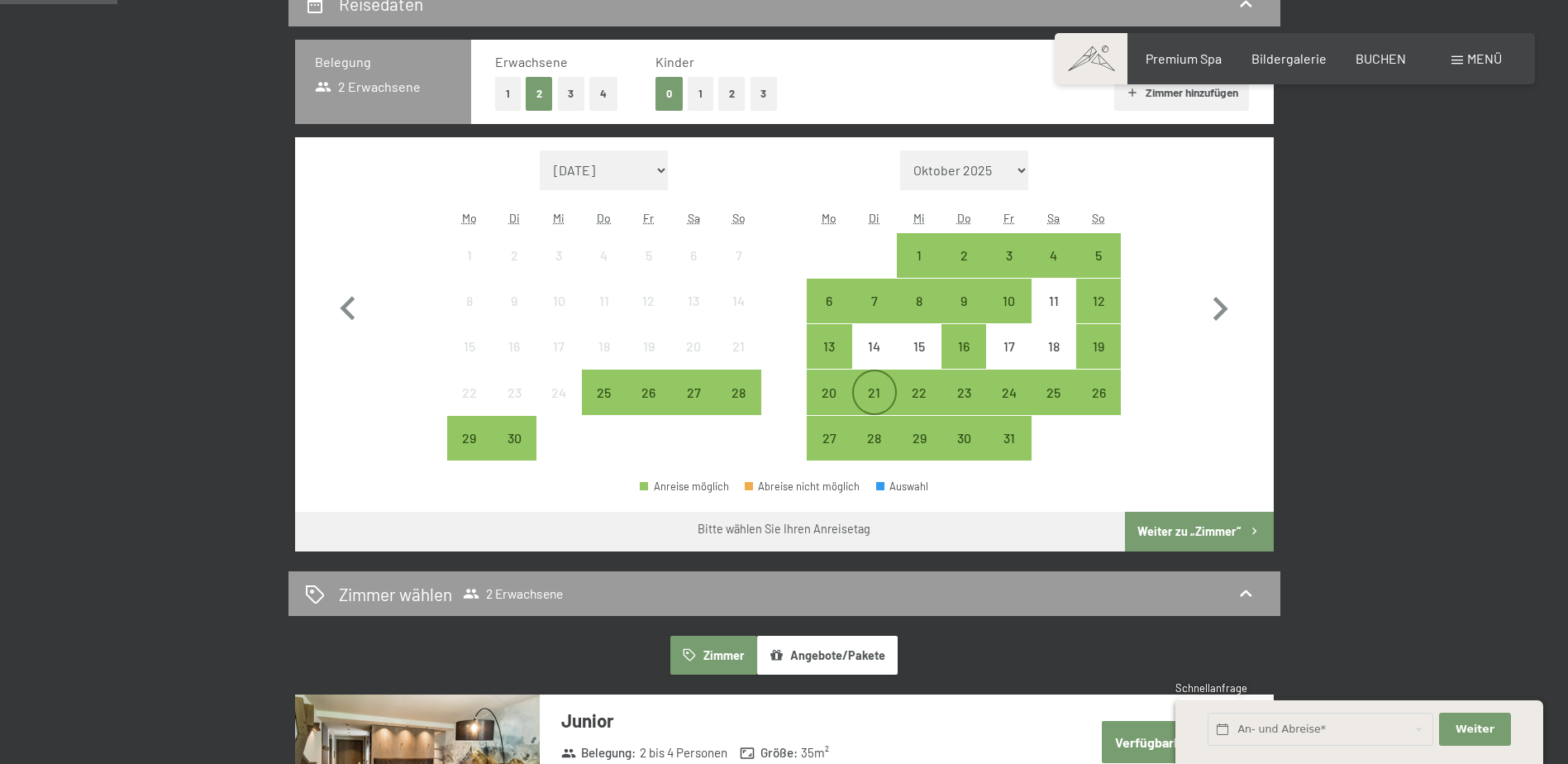
click at [869, 399] on div "21" at bounding box center [875, 406] width 41 height 41
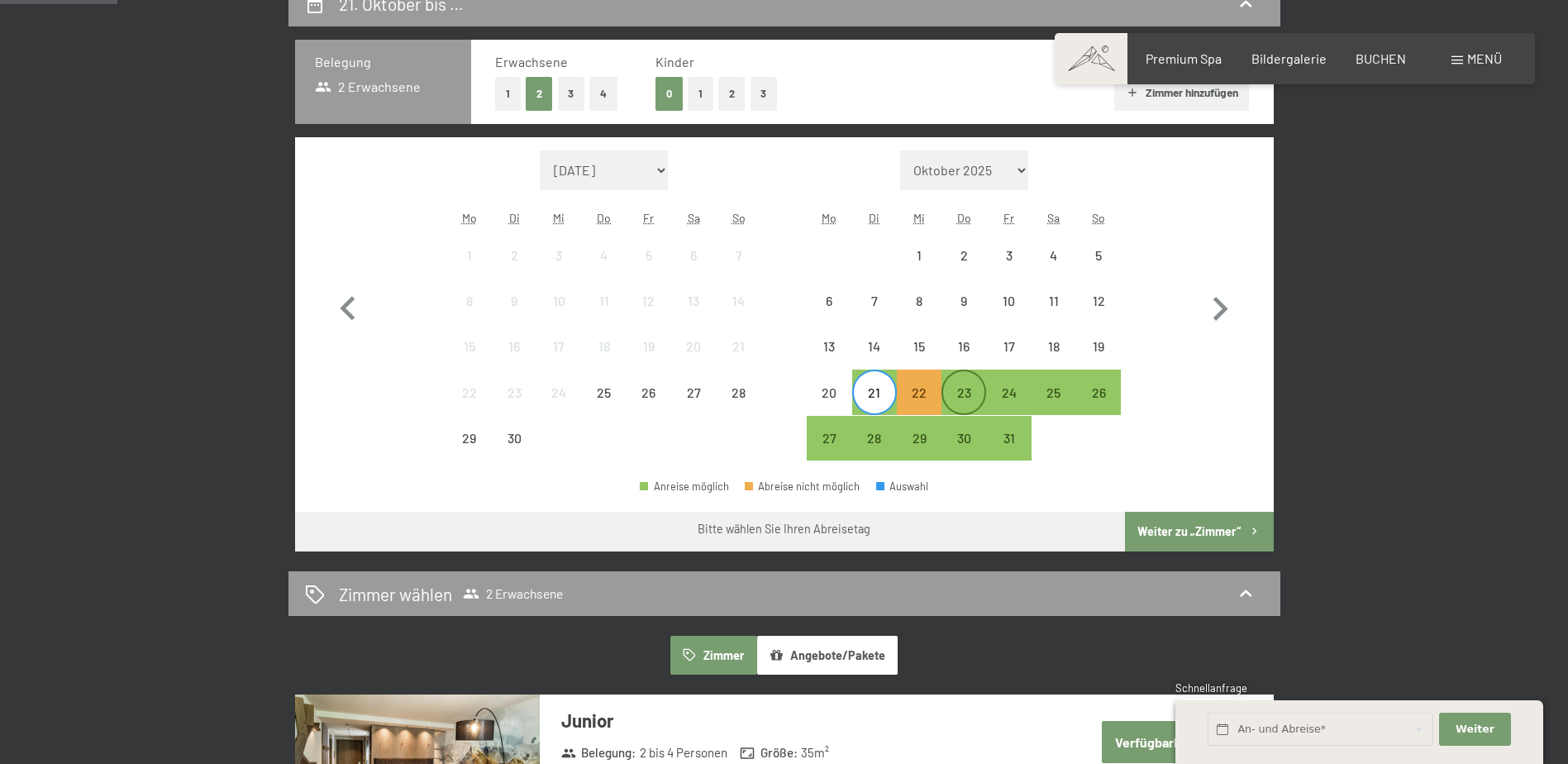
click at [957, 394] on div "23" at bounding box center [964, 406] width 41 height 41
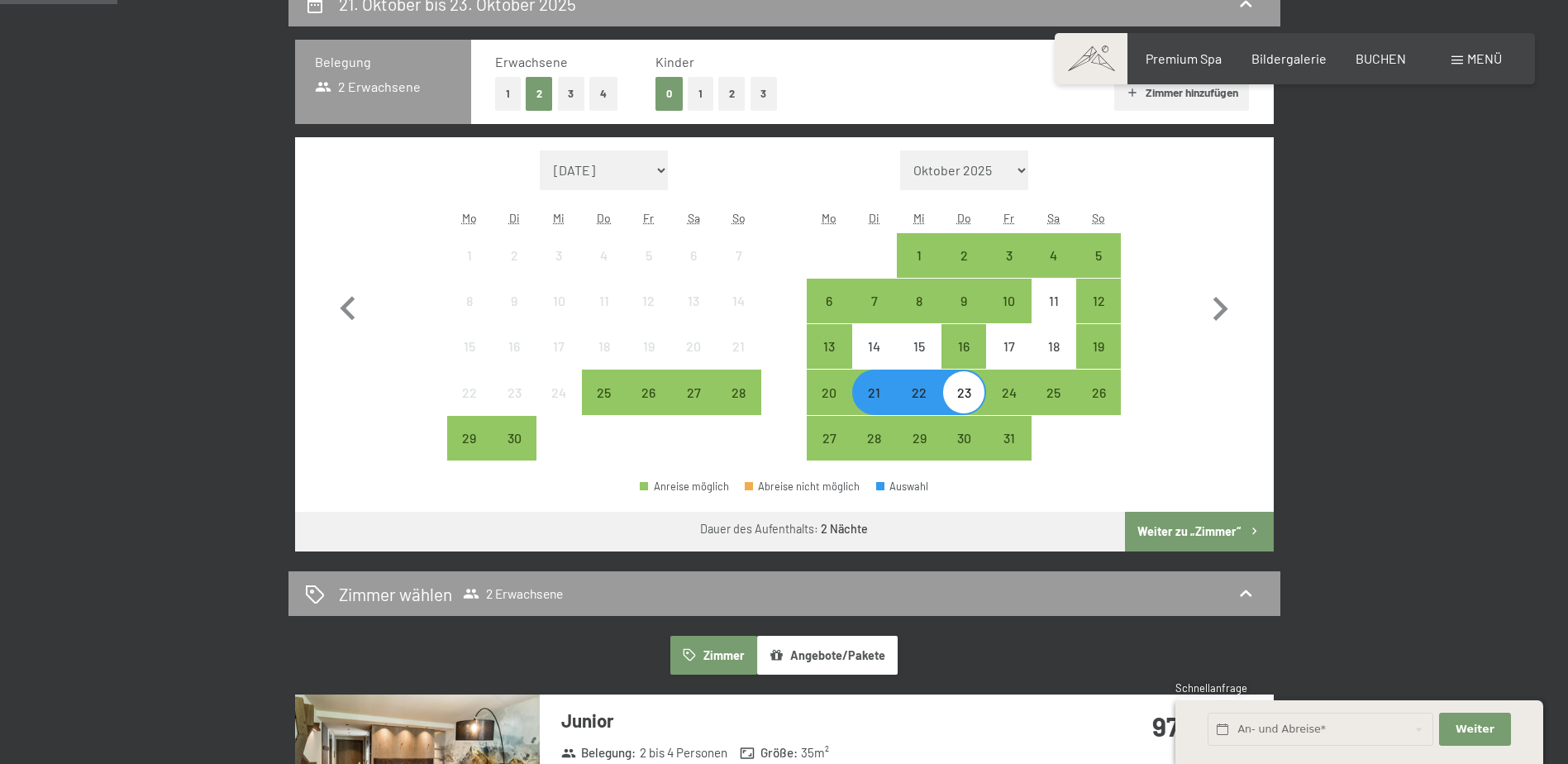
click at [1171, 528] on button "Weiter zu „Zimmer“" at bounding box center [1199, 532] width 148 height 40
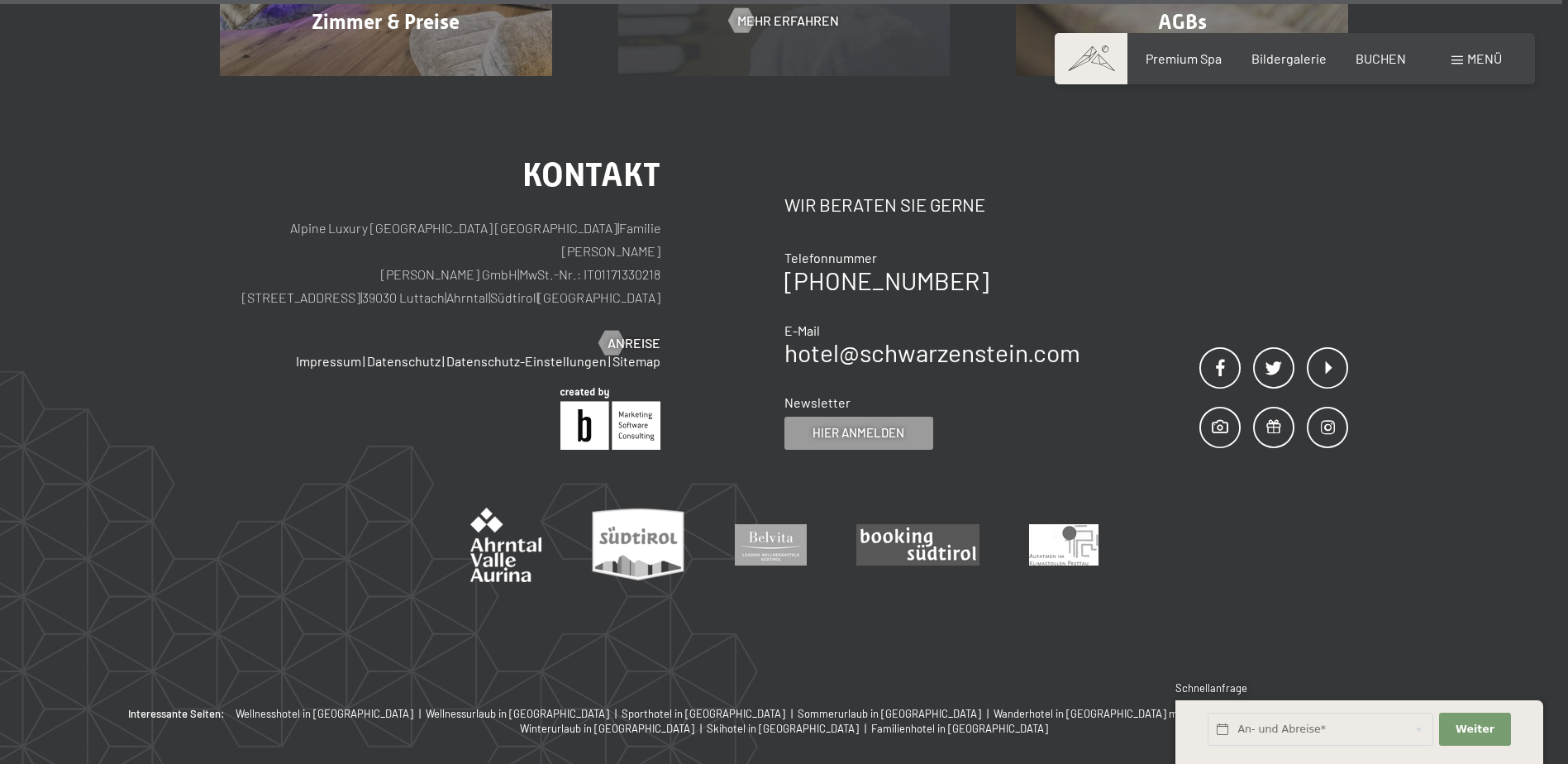
scroll to position [2124, 0]
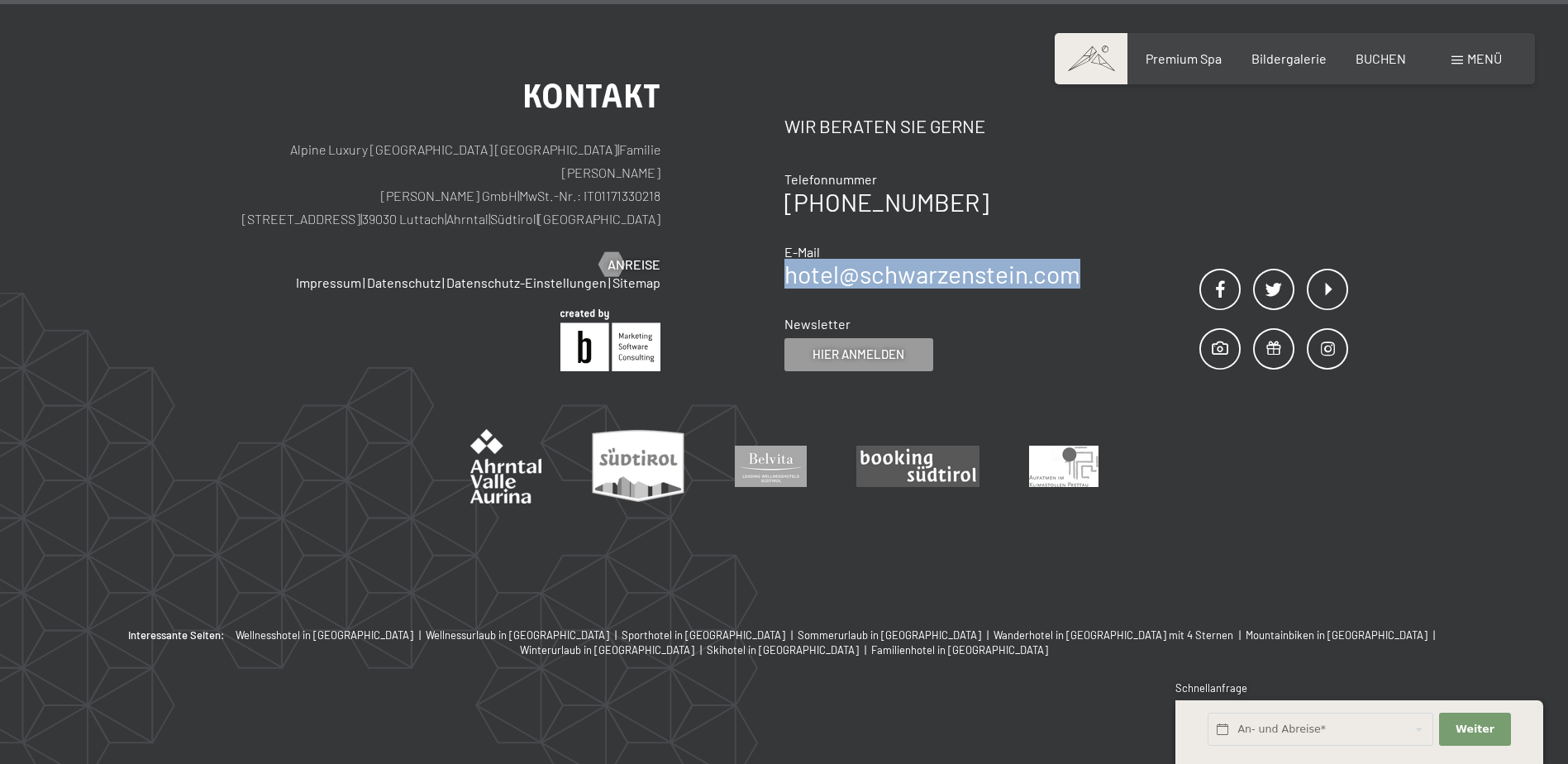
drag, startPoint x: 1086, startPoint y: 272, endPoint x: 790, endPoint y: 280, distance: 296.1
click at [790, 280] on div "Kontakt Wir beraten Sie gerne Telefonnummer [PHONE_NUMBER] E-Mail hotel@ no-spa…" at bounding box center [1066, 225] width 564 height 291
copy link "hotel@ no-spam. schwarzenstein. no-spam. com"
